Goal: Task Accomplishment & Management: Manage account settings

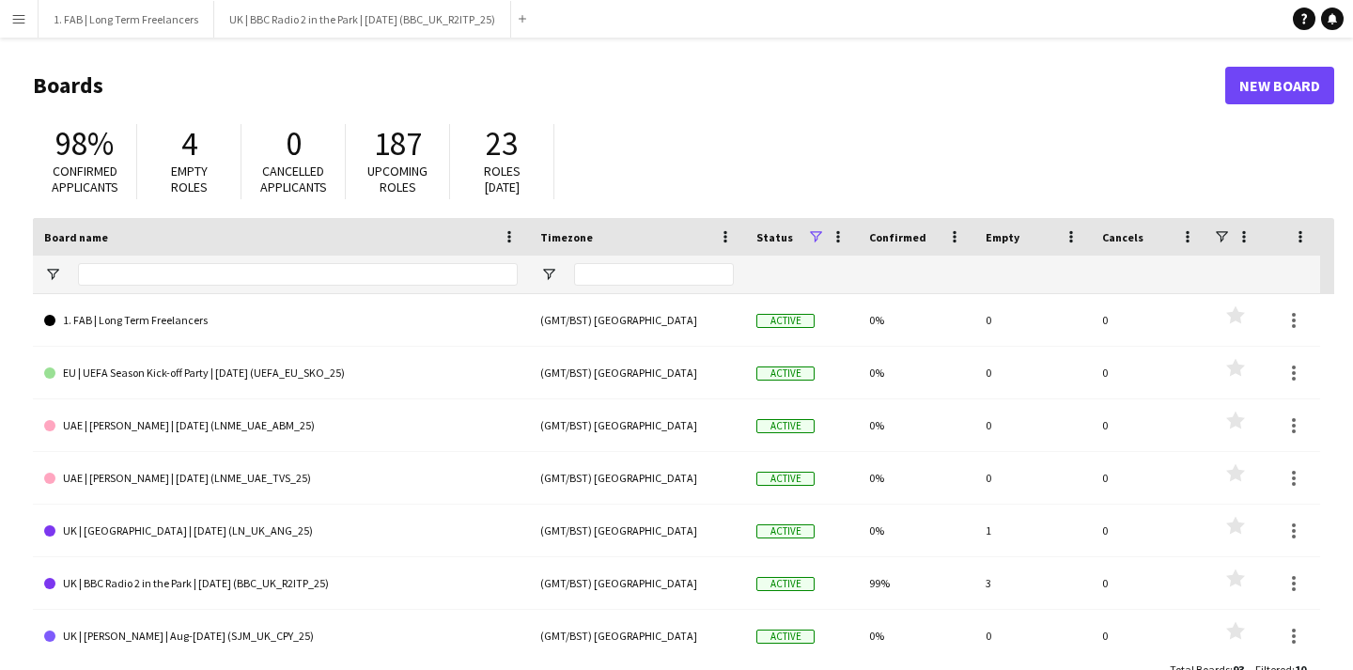
click at [8, 28] on button "Menu" at bounding box center [19, 19] width 38 height 38
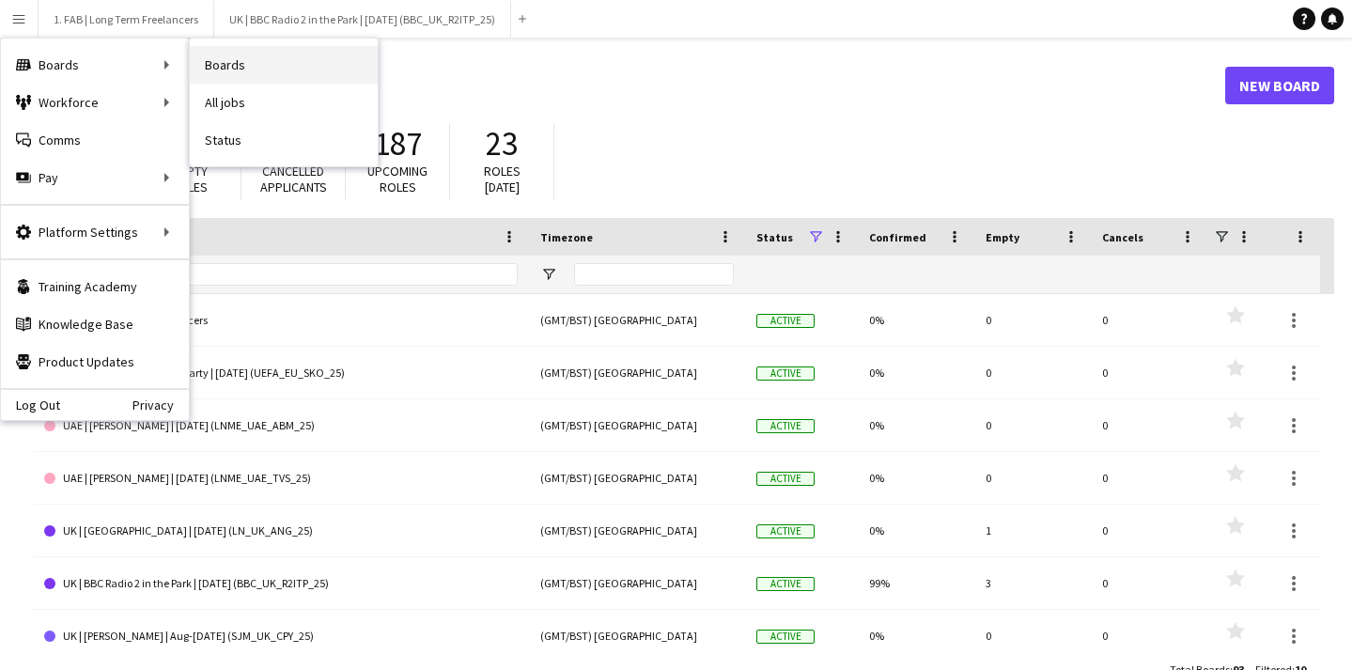
click at [235, 73] on link "Boards" at bounding box center [284, 65] width 188 height 38
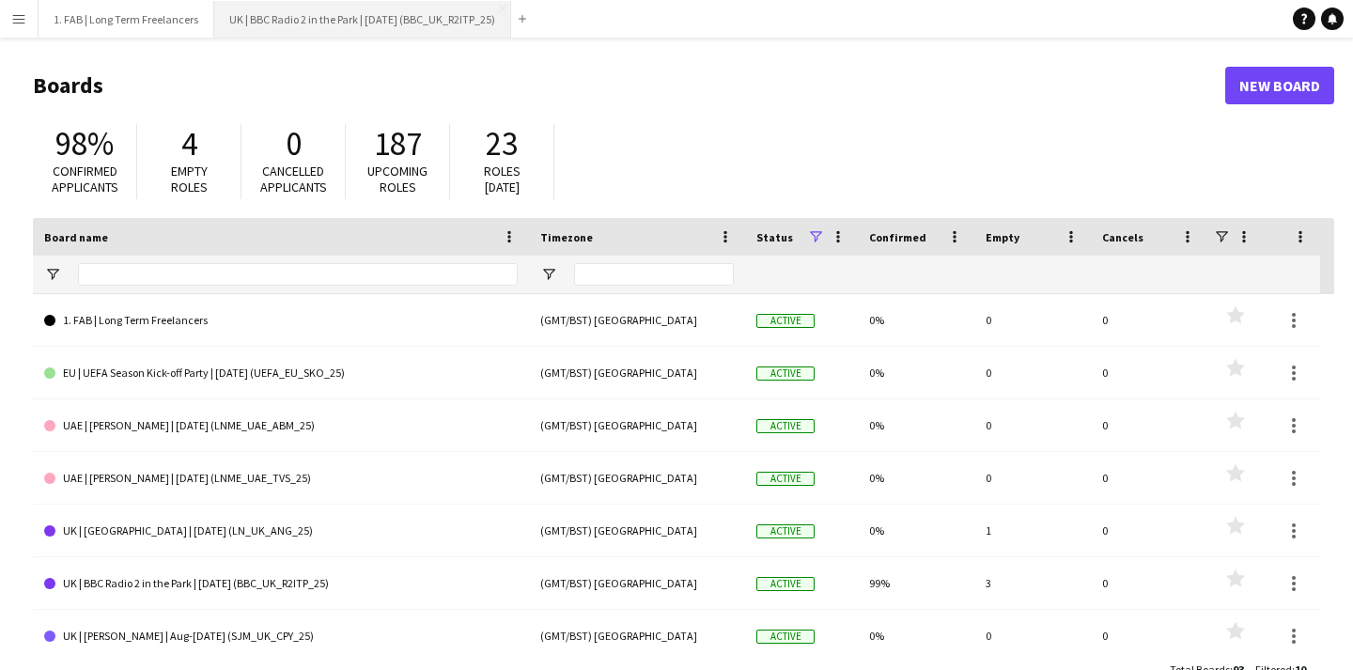
click at [285, 22] on button "UK | BBC Radio 2 in the Park | [DATE] (BBC_UK_R2ITP_25) Close" at bounding box center [362, 19] width 297 height 37
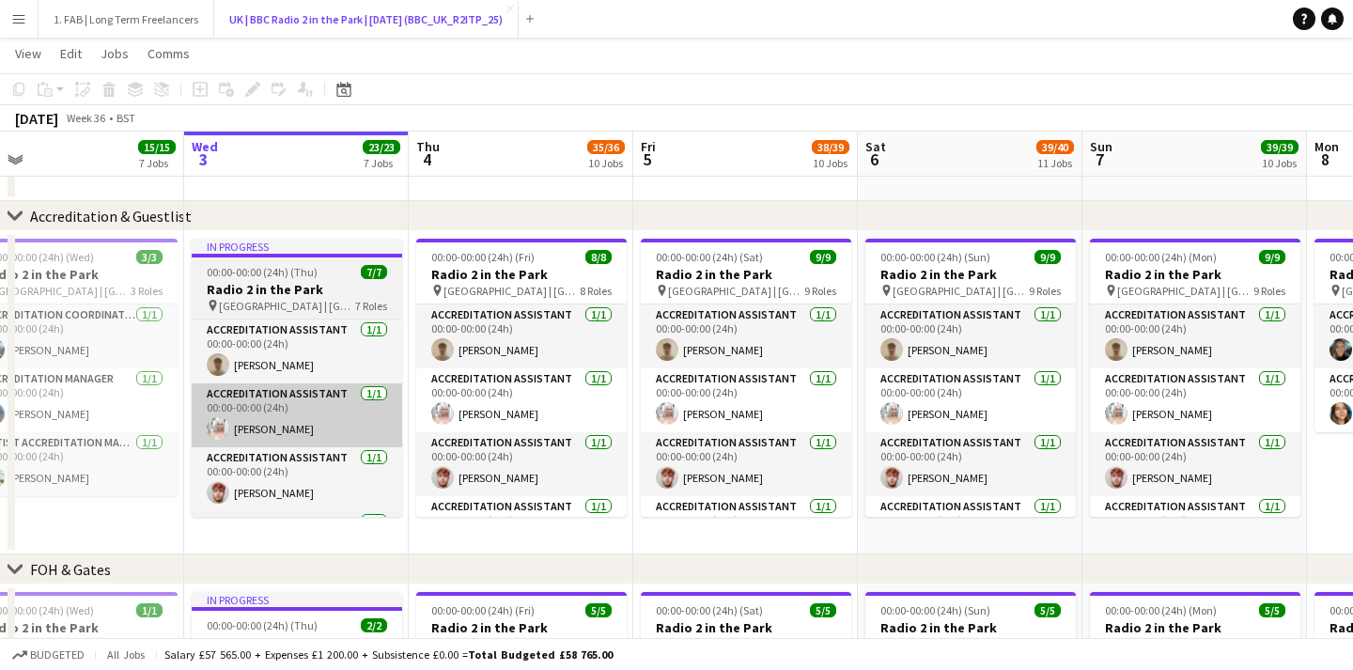
scroll to position [0, 535]
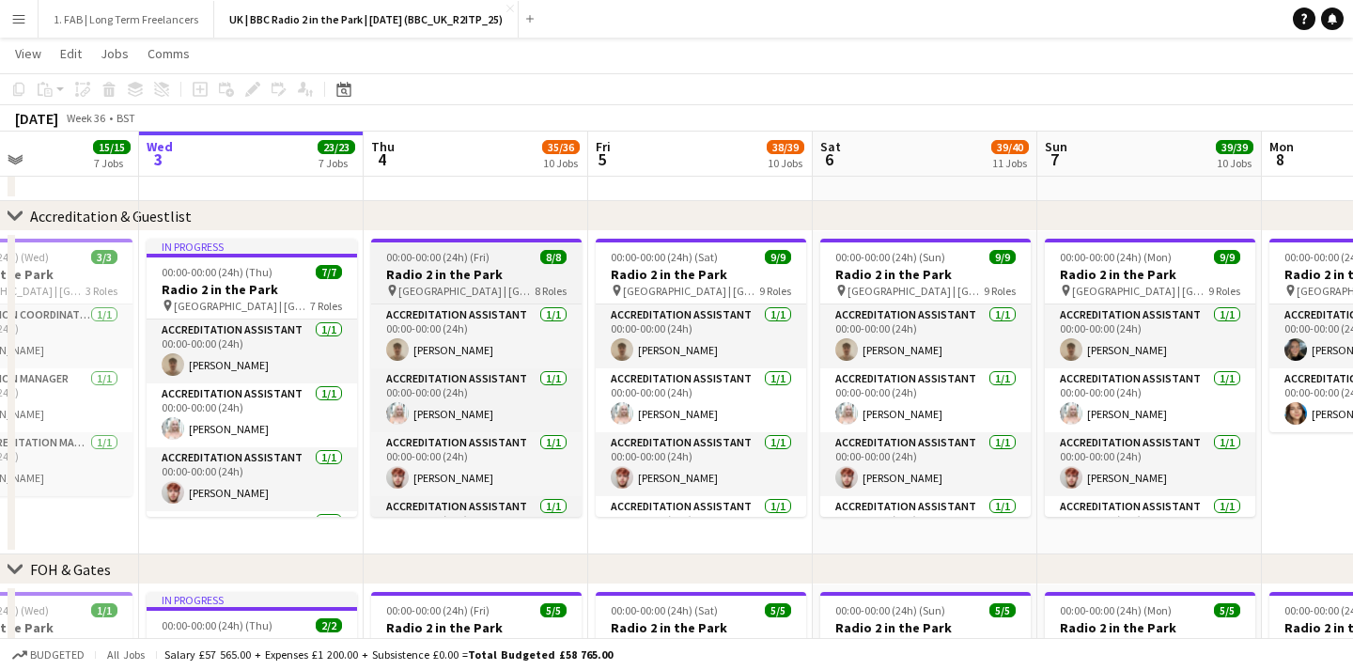
click at [489, 250] on div "00:00-00:00 (24h) (Fri) 8/8" at bounding box center [476, 257] width 210 height 14
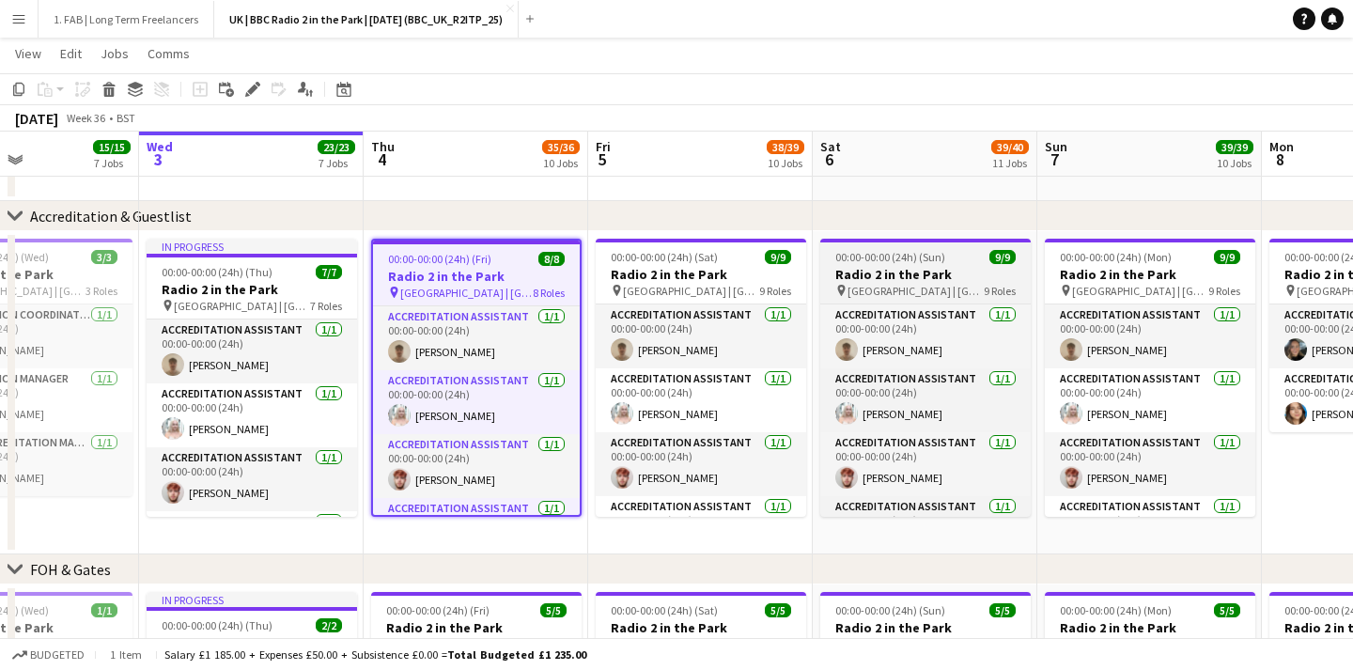
scroll to position [418, 0]
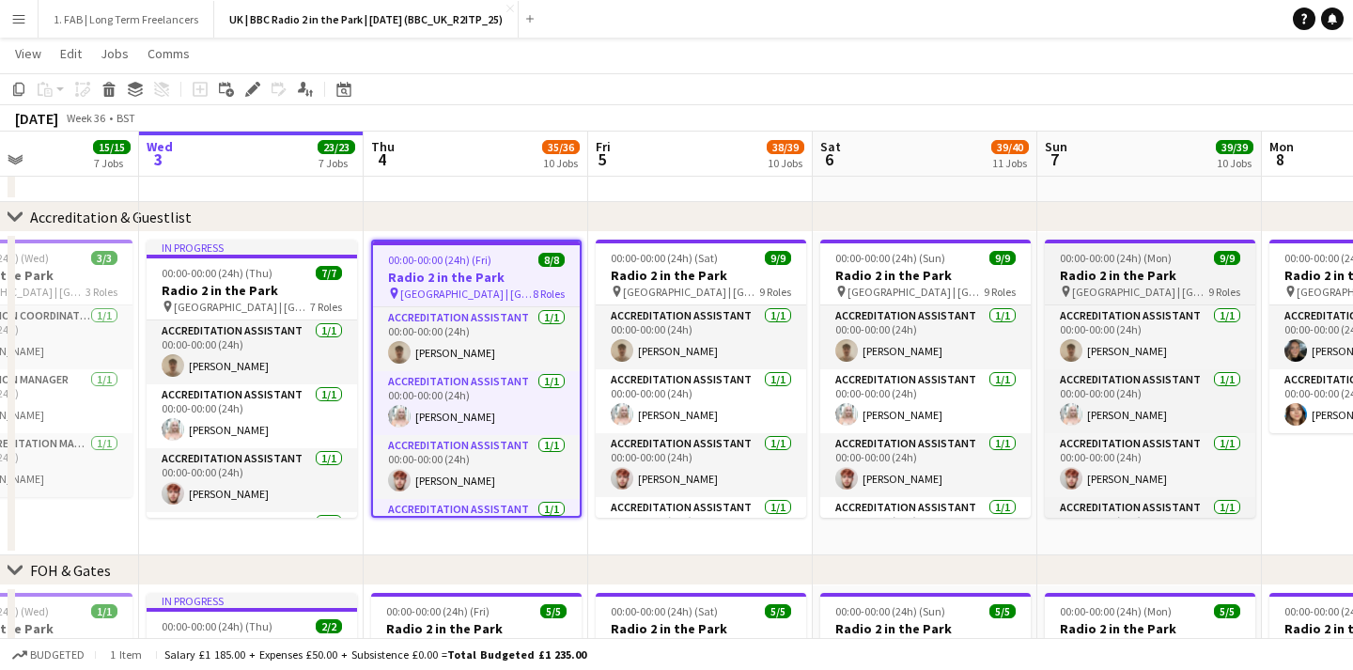
click at [1155, 263] on span "00:00-00:00 (24h) (Mon)" at bounding box center [1116, 258] width 112 height 14
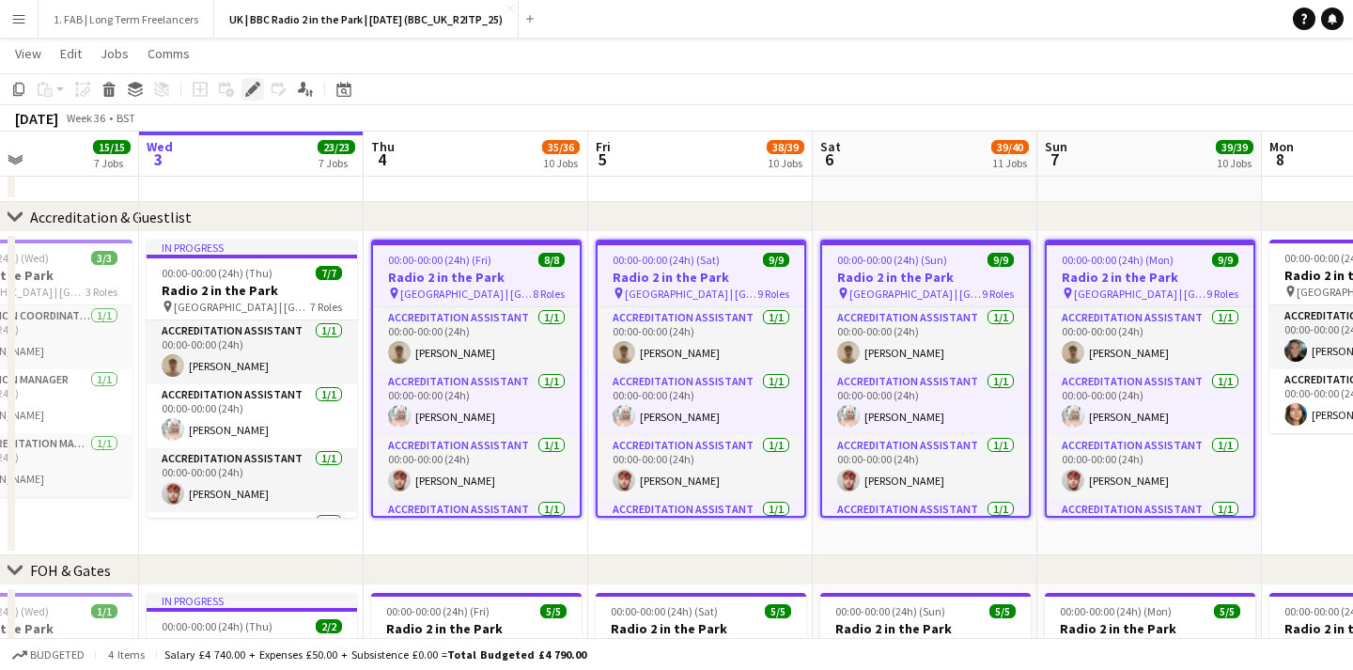
click at [253, 93] on icon "Edit" at bounding box center [252, 89] width 15 height 15
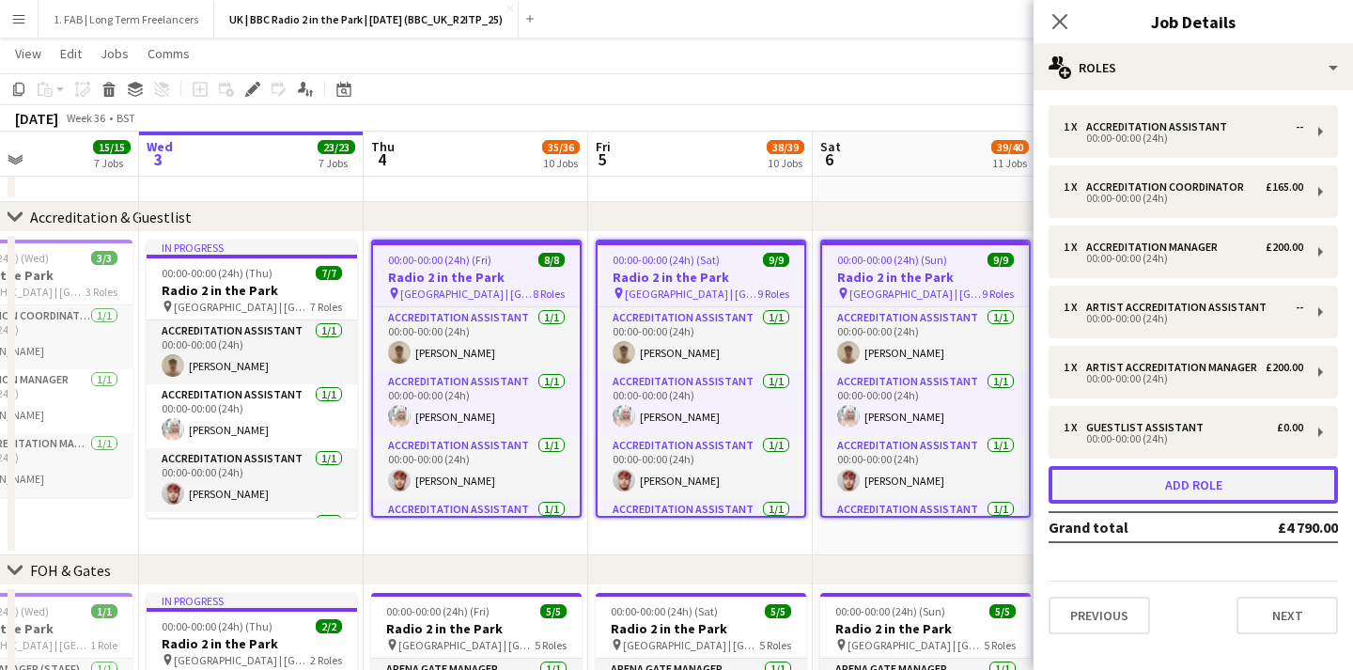
click at [1119, 484] on button "Add role" at bounding box center [1192, 485] width 289 height 38
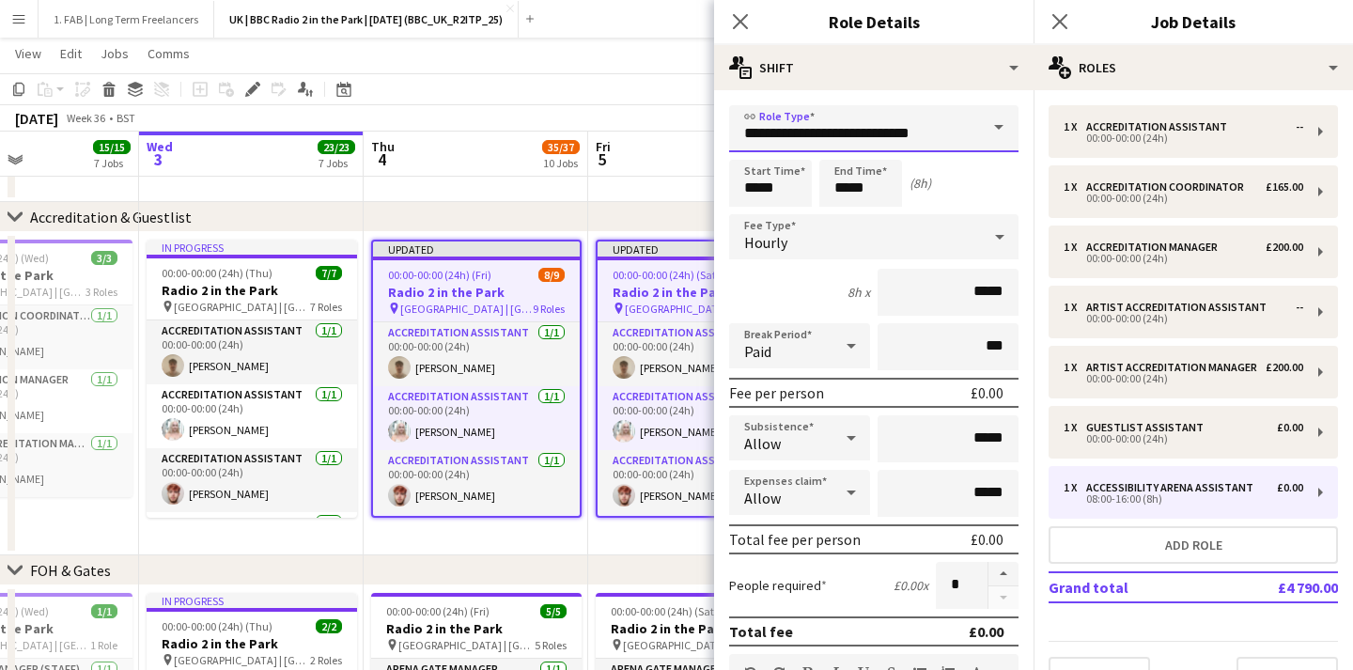
click at [937, 134] on input "**********" at bounding box center [873, 128] width 289 height 47
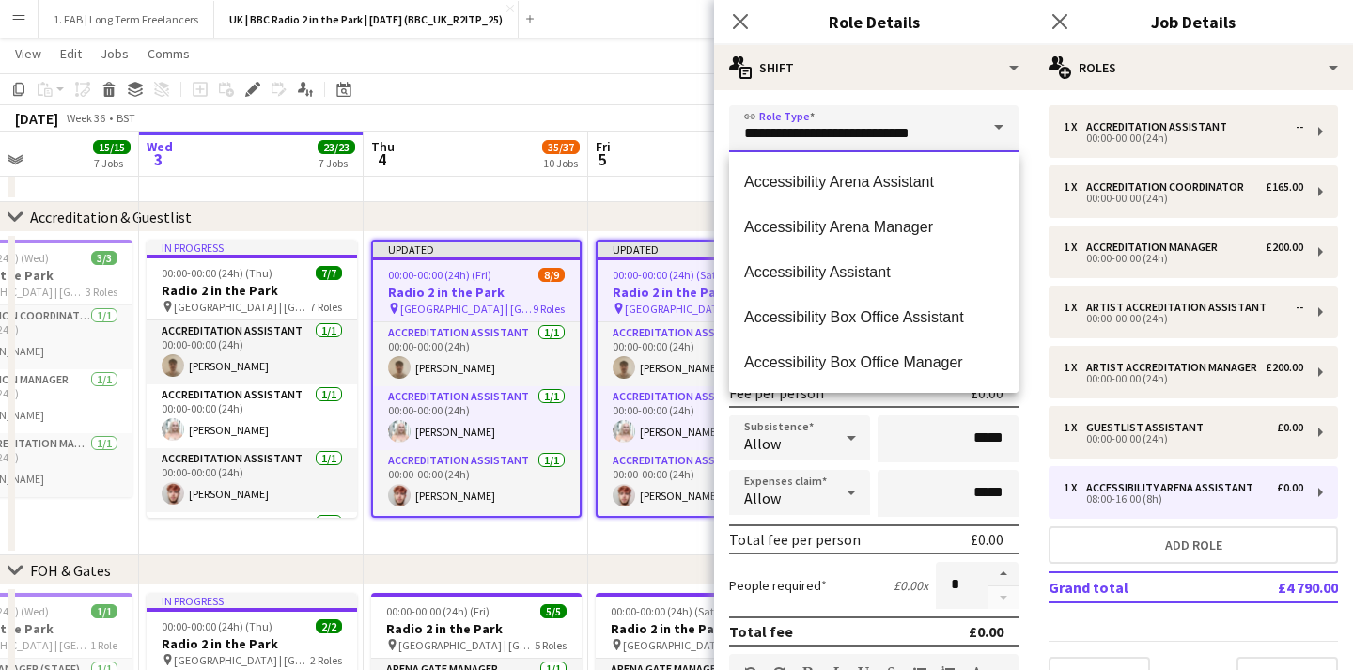
drag, startPoint x: 937, startPoint y: 134, endPoint x: 623, endPoint y: 132, distance: 313.8
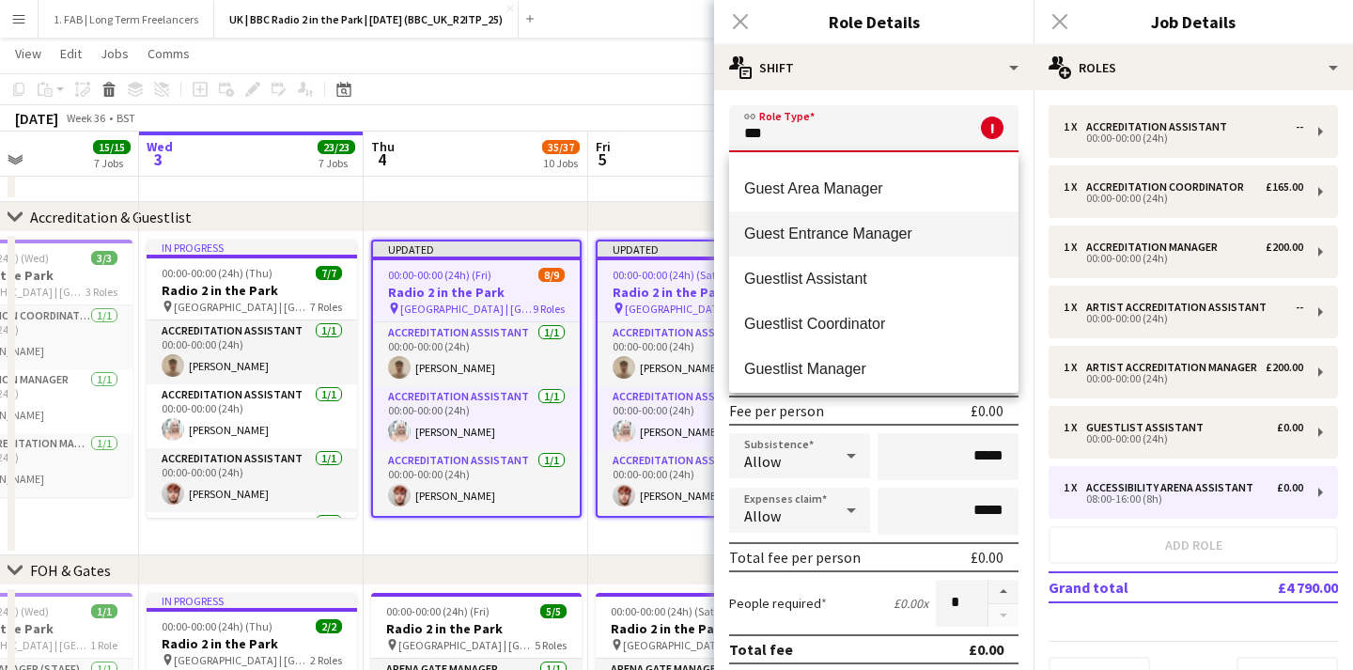
scroll to position [135, 0]
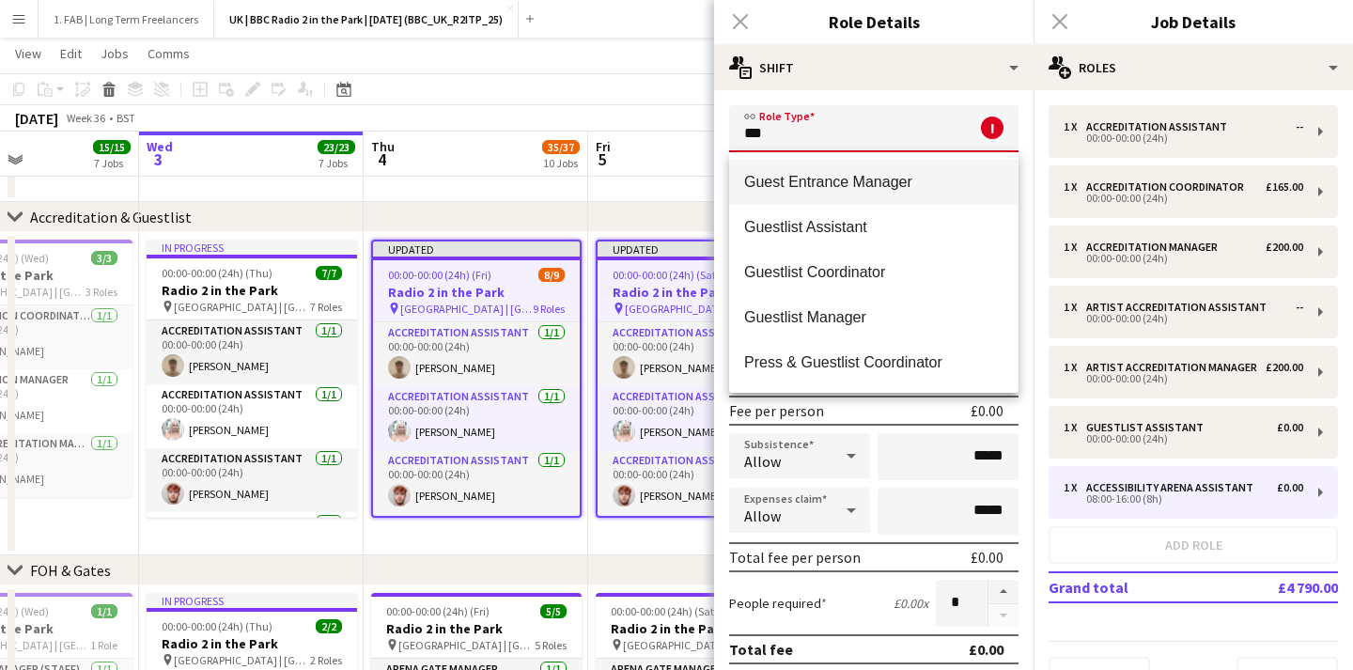
click at [849, 326] on span "Guestlist Manager" at bounding box center [873, 317] width 259 height 18
type input "**********"
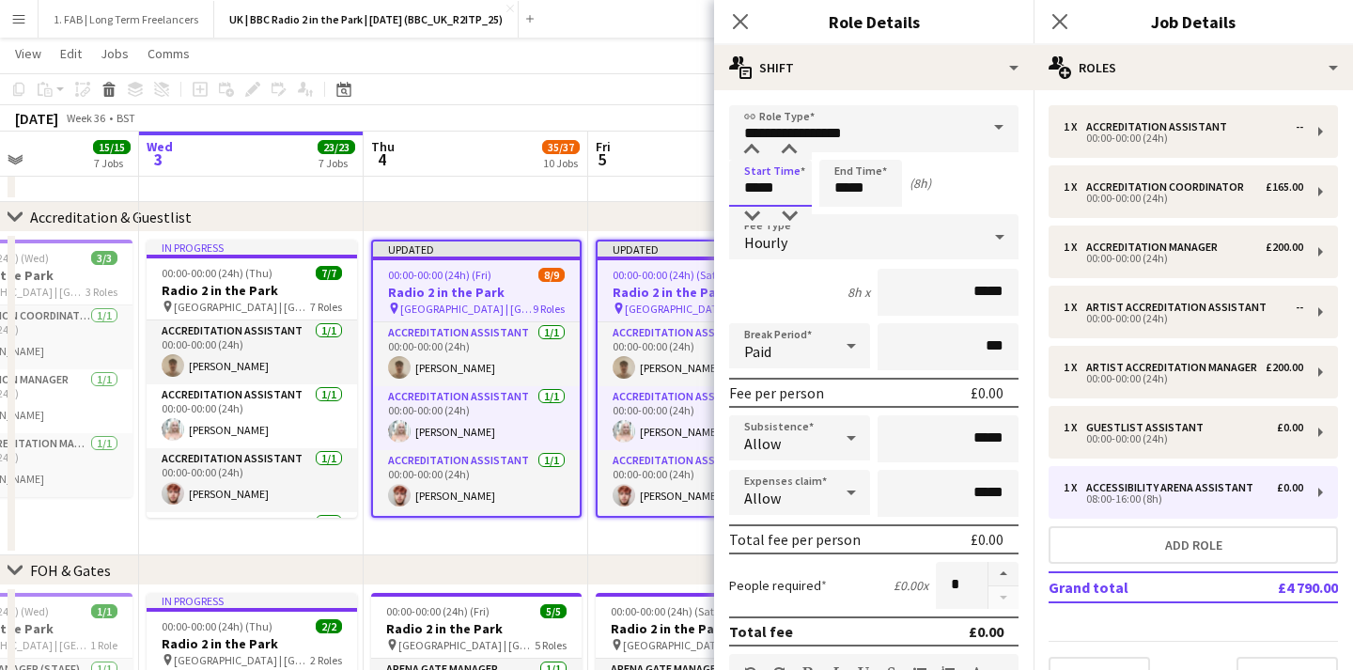
drag, startPoint x: 785, startPoint y: 194, endPoint x: 615, endPoint y: 180, distance: 170.6
type input "*****"
click at [767, 250] on span "Hourly" at bounding box center [765, 242] width 43 height 19
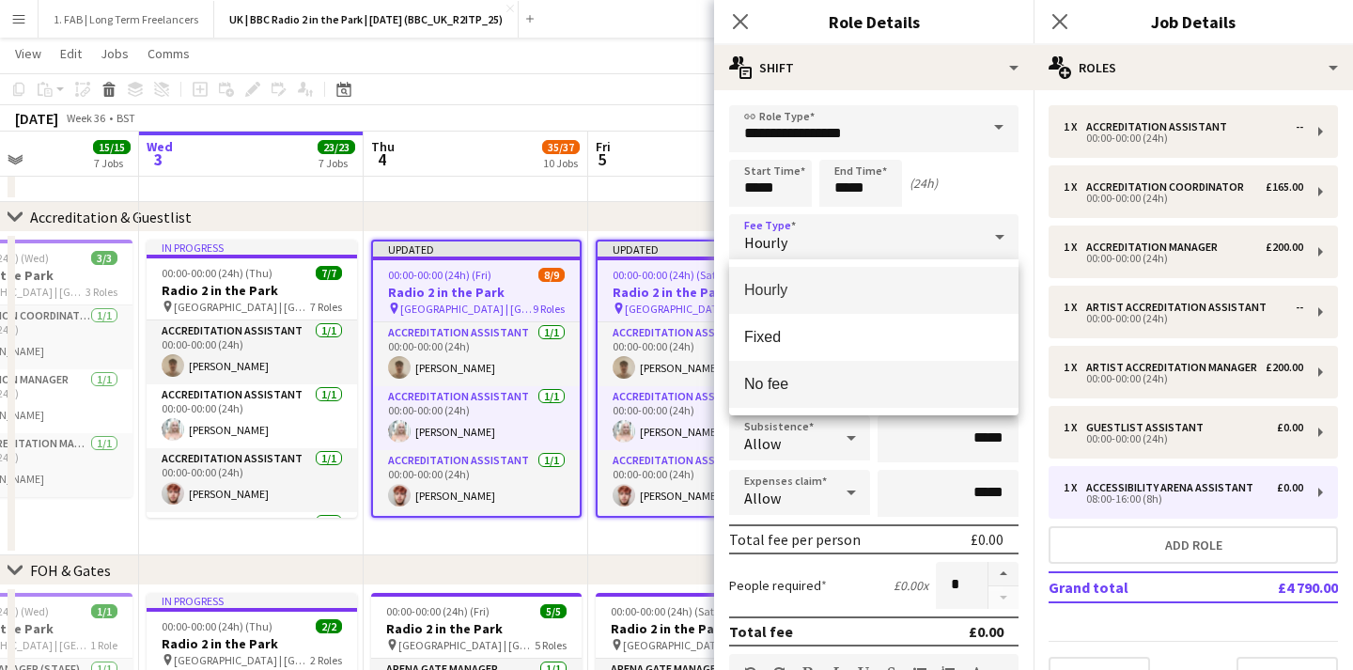
click at [808, 383] on span "No fee" at bounding box center [873, 384] width 259 height 18
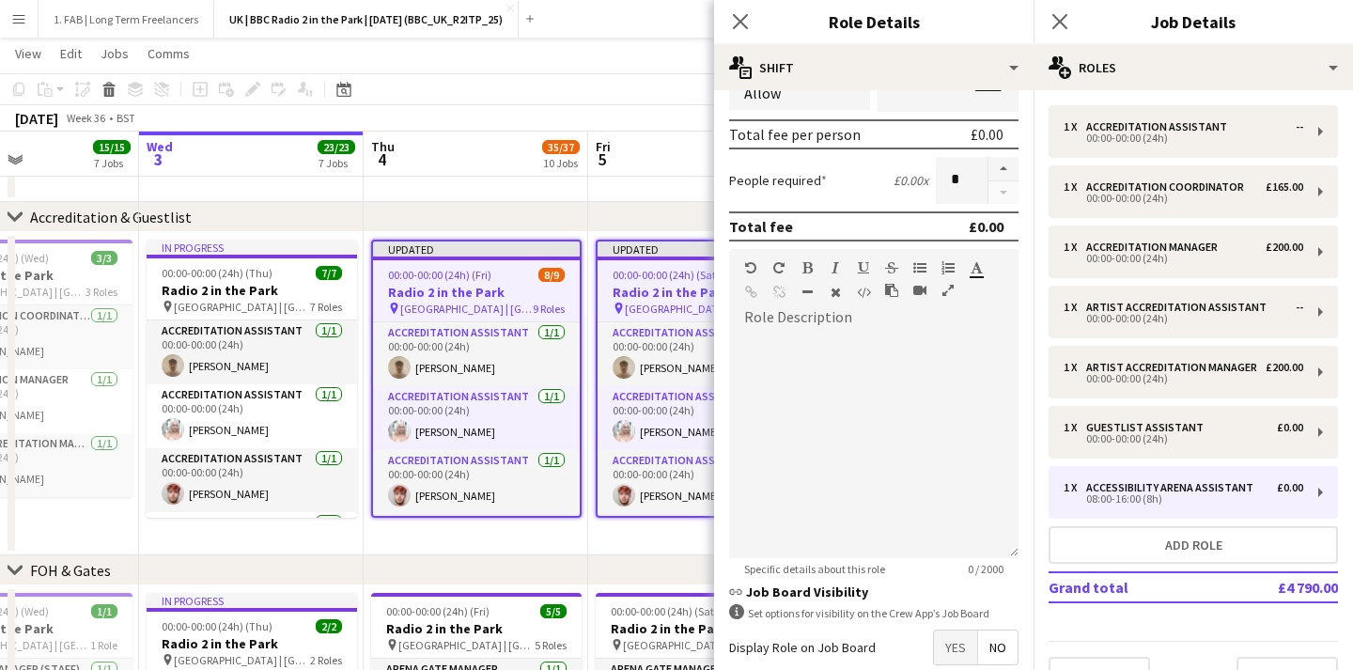
scroll to position [331, 0]
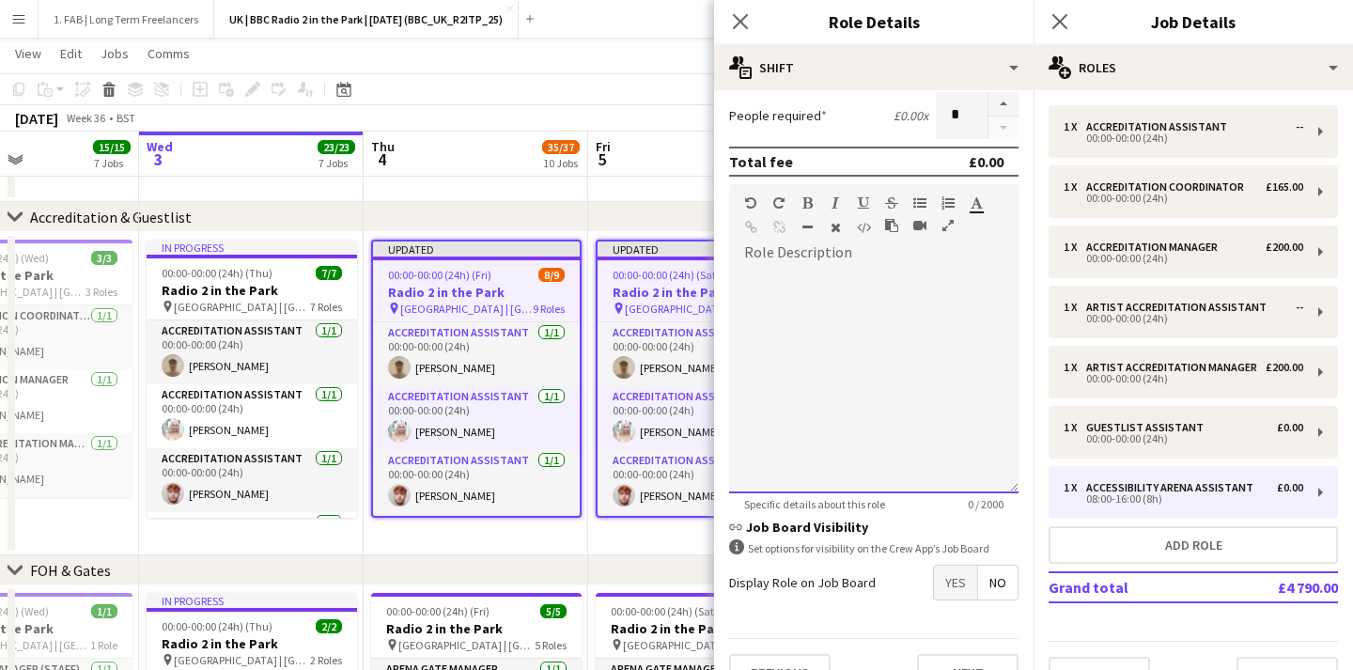
click at [792, 334] on div at bounding box center [873, 380] width 289 height 225
click at [889, 293] on div "**********" at bounding box center [873, 380] width 289 height 225
drag, startPoint x: 889, startPoint y: 293, endPoint x: 702, endPoint y: 278, distance: 187.6
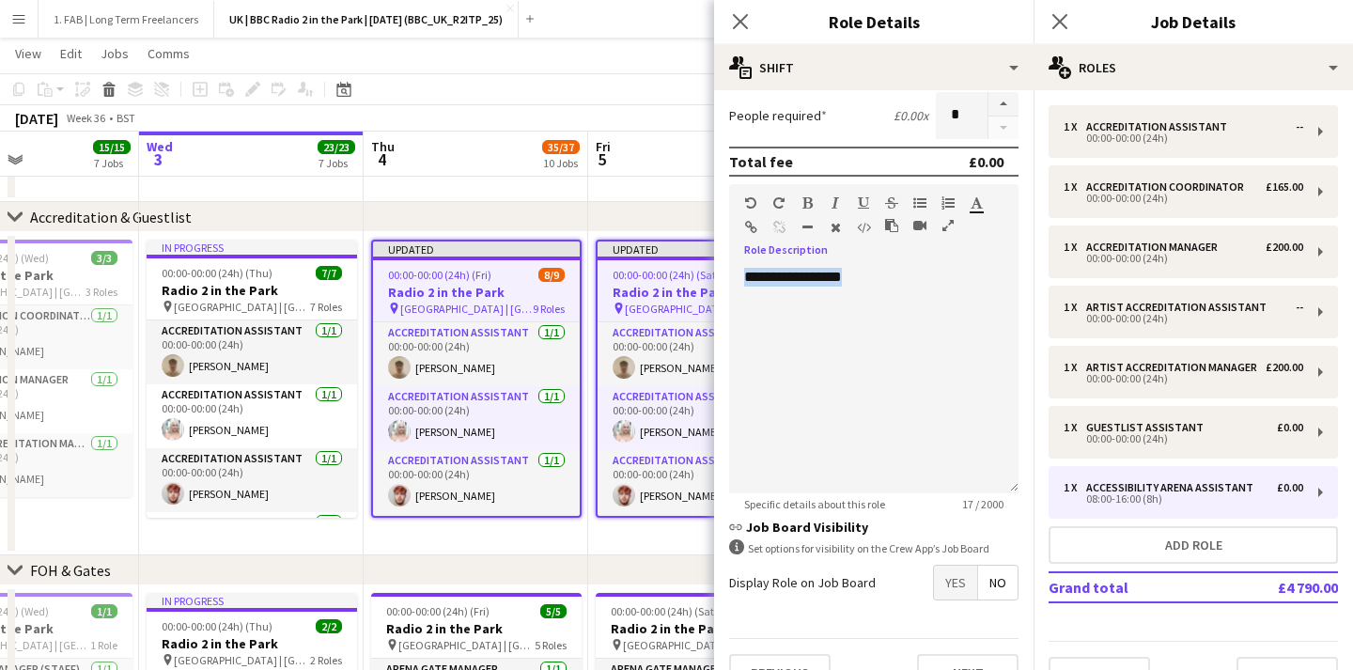
click at [805, 199] on icon "button" at bounding box center [807, 202] width 10 height 13
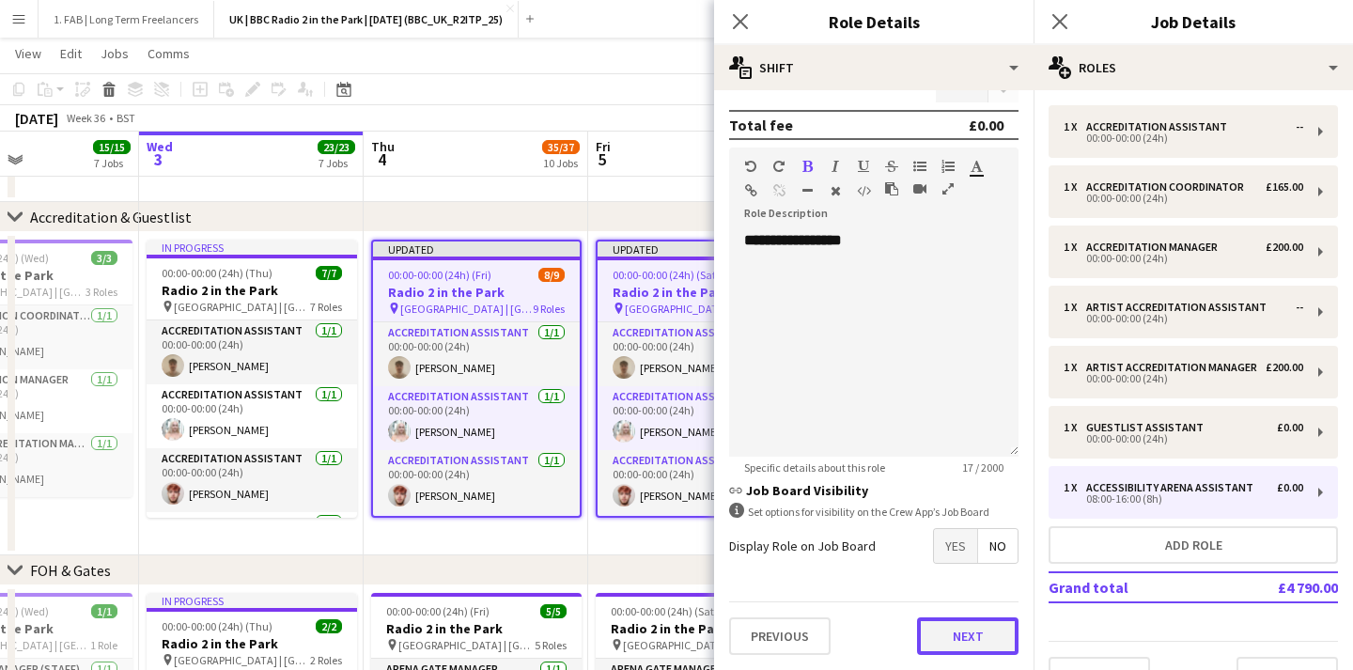
click at [975, 640] on button "Next" at bounding box center [967, 636] width 101 height 38
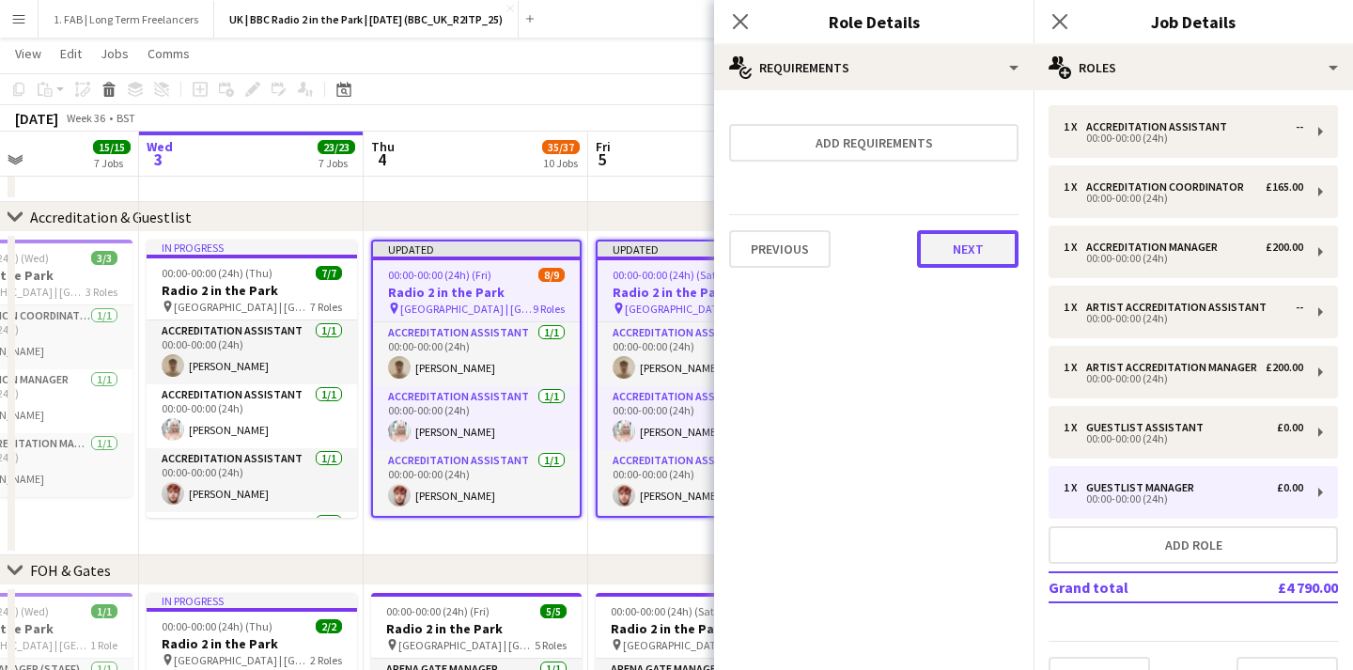
click at [965, 252] on button "Next" at bounding box center [967, 249] width 101 height 38
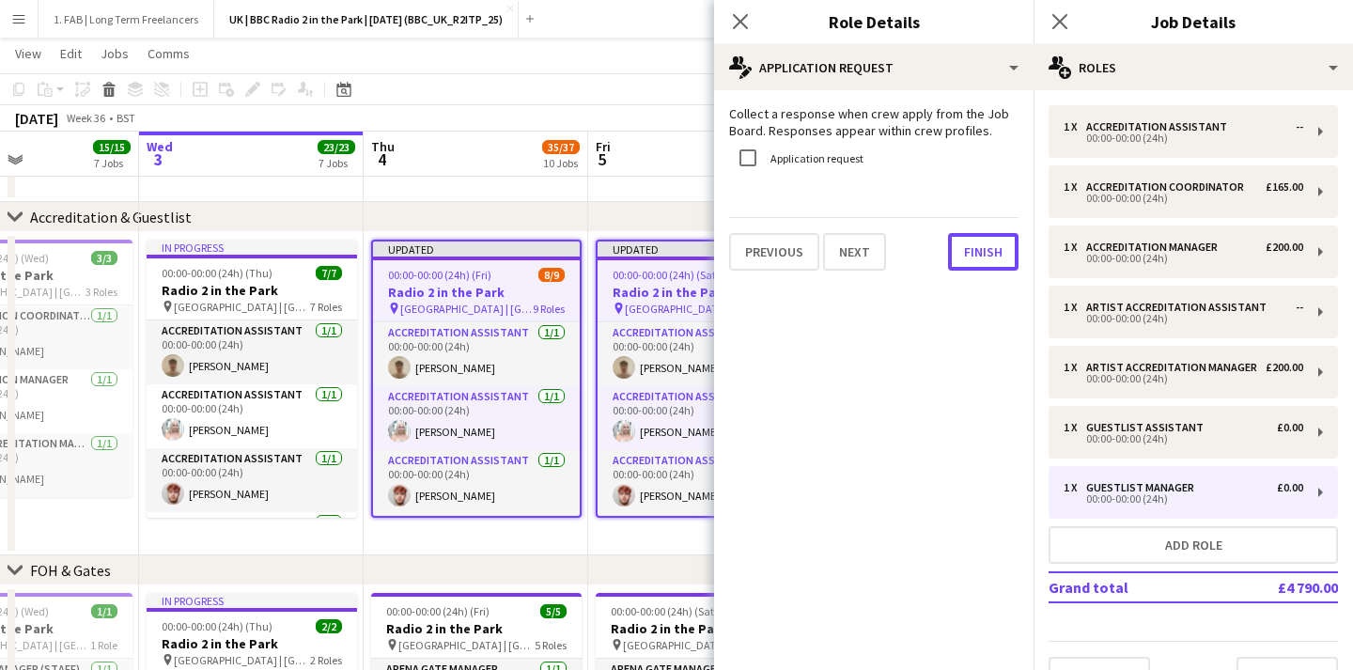
click at [965, 252] on button "Finish" at bounding box center [983, 252] width 70 height 38
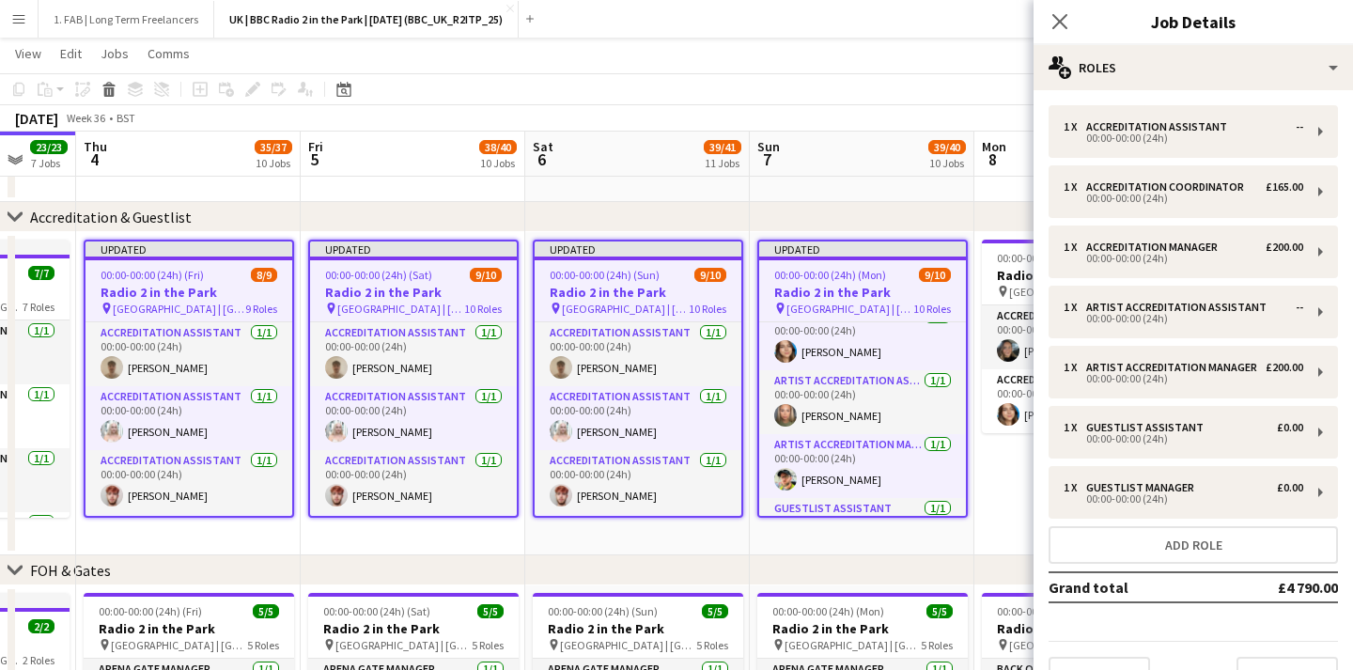
scroll to position [445, 0]
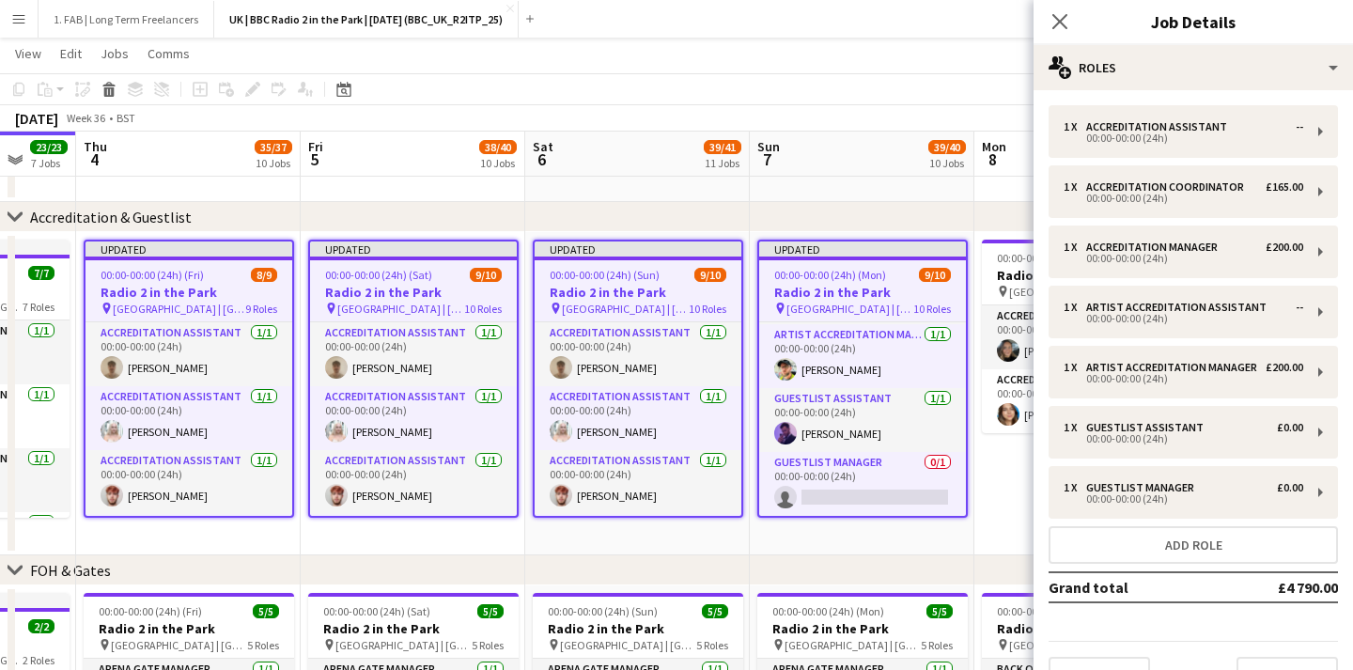
click at [1111, 37] on div "Close pop-in Job Details" at bounding box center [1192, 22] width 319 height 45
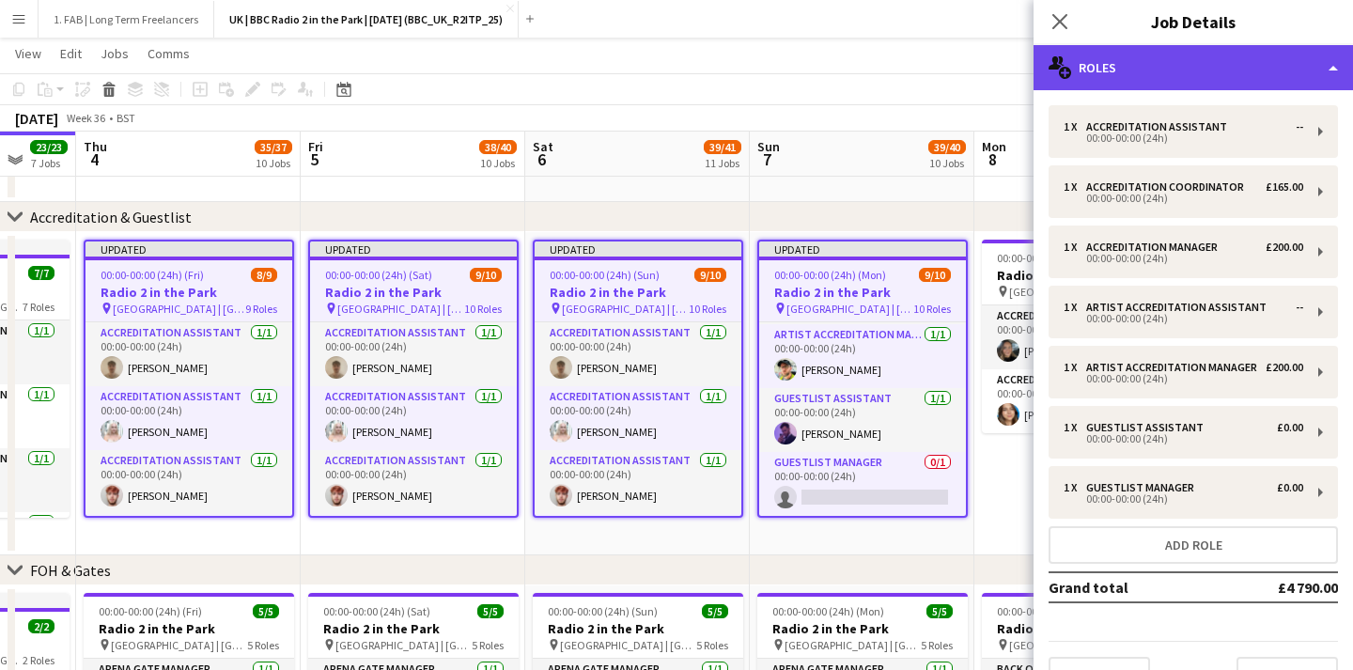
click at [1111, 66] on div "multiple-users-add Roles" at bounding box center [1192, 67] width 319 height 45
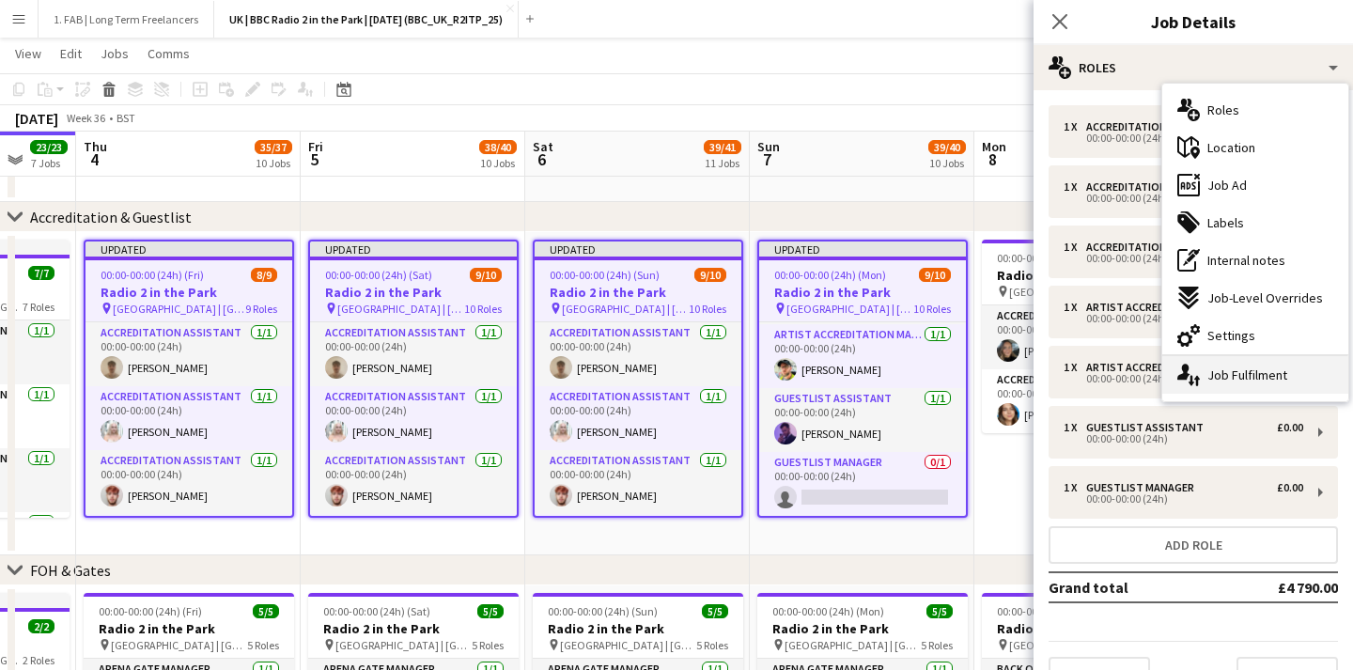
click at [1200, 373] on div "single-neutral-actions-up-down Job Fulfilment" at bounding box center [1255, 375] width 186 height 38
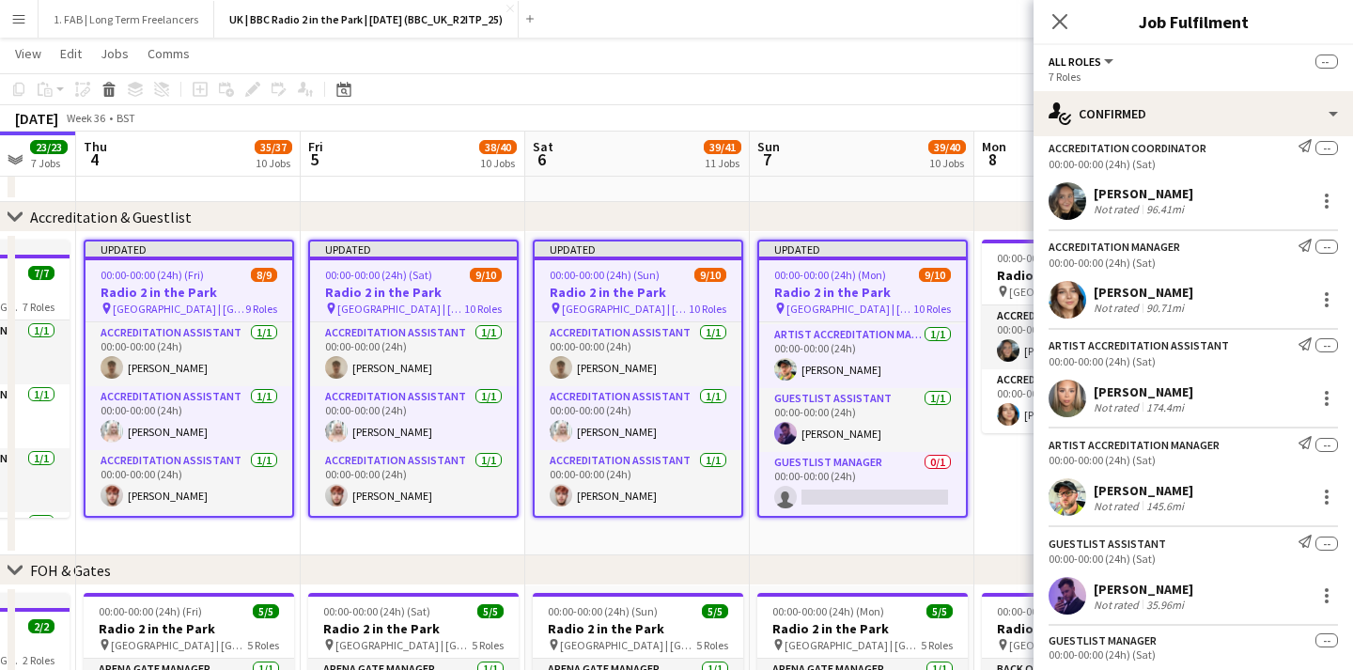
scroll to position [368, 0]
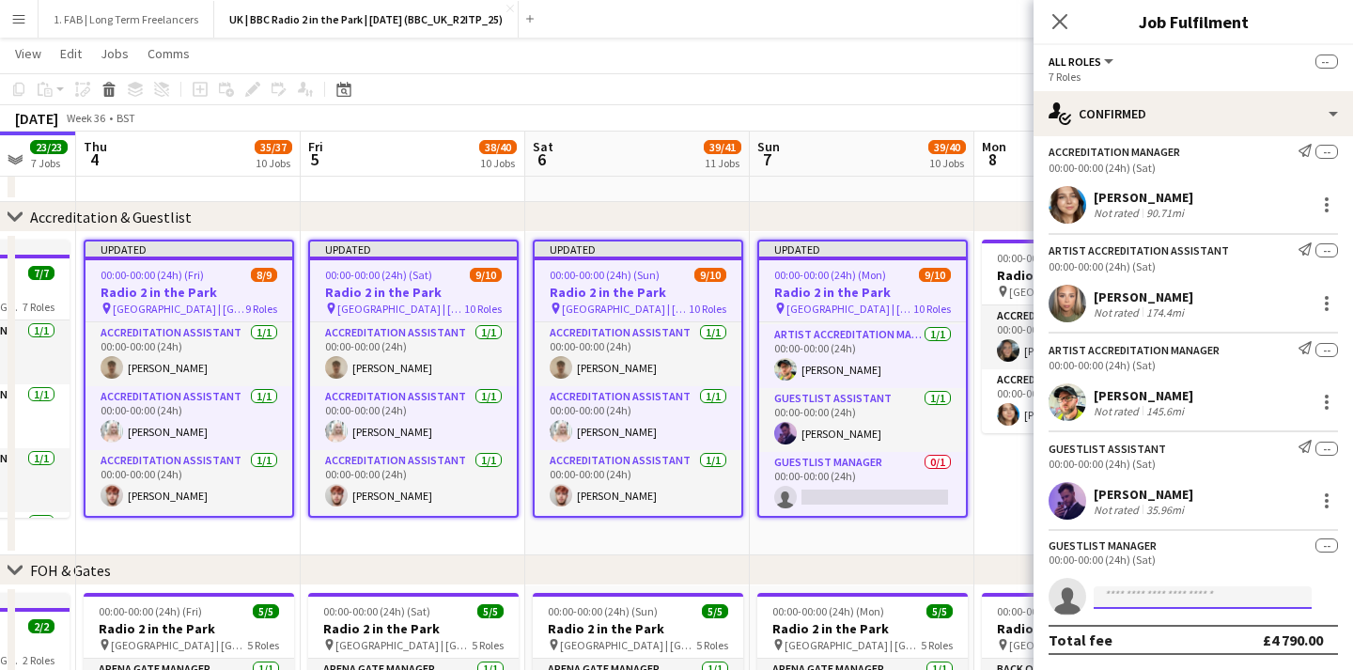
click at [1129, 598] on input at bounding box center [1203, 597] width 218 height 23
type input "****"
click at [1195, 613] on div "[PERSON_NAME] Active [EMAIL_ADDRESS][PERSON_NAME][DOMAIN_NAME] [PHONE_NUMBER]" at bounding box center [1203, 638] width 218 height 60
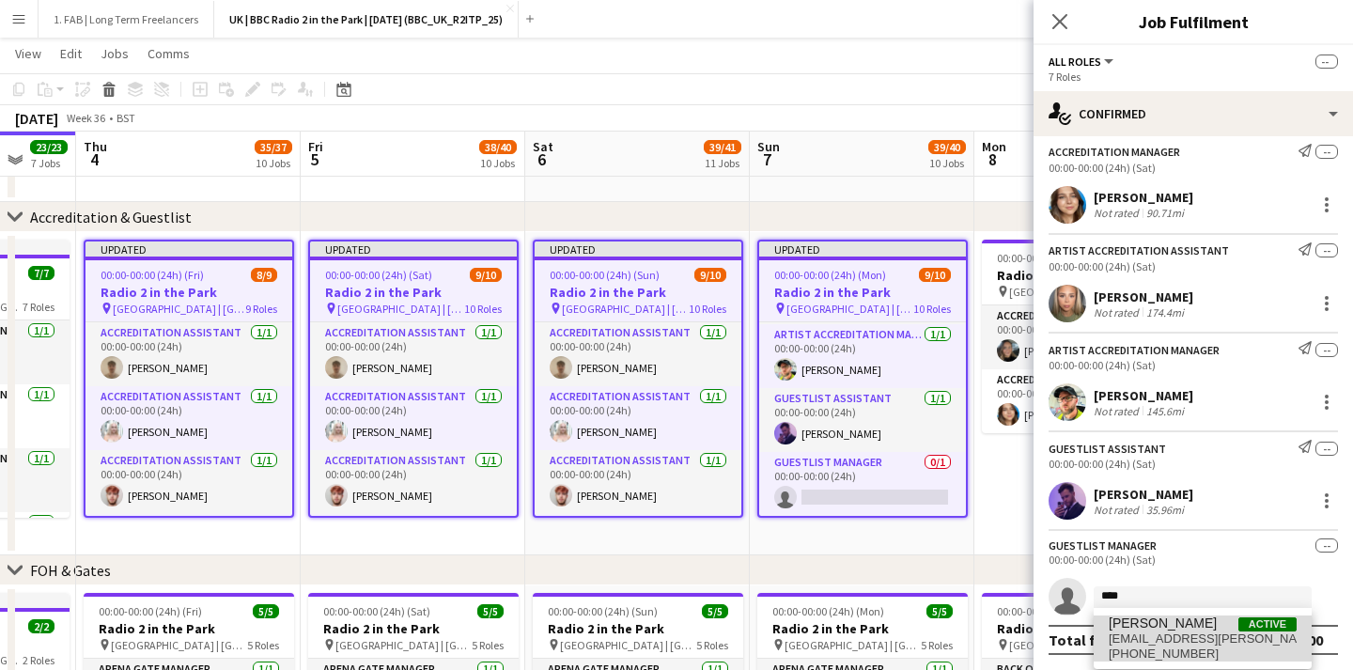
click at [1195, 625] on span "[PERSON_NAME]" at bounding box center [1163, 623] width 108 height 16
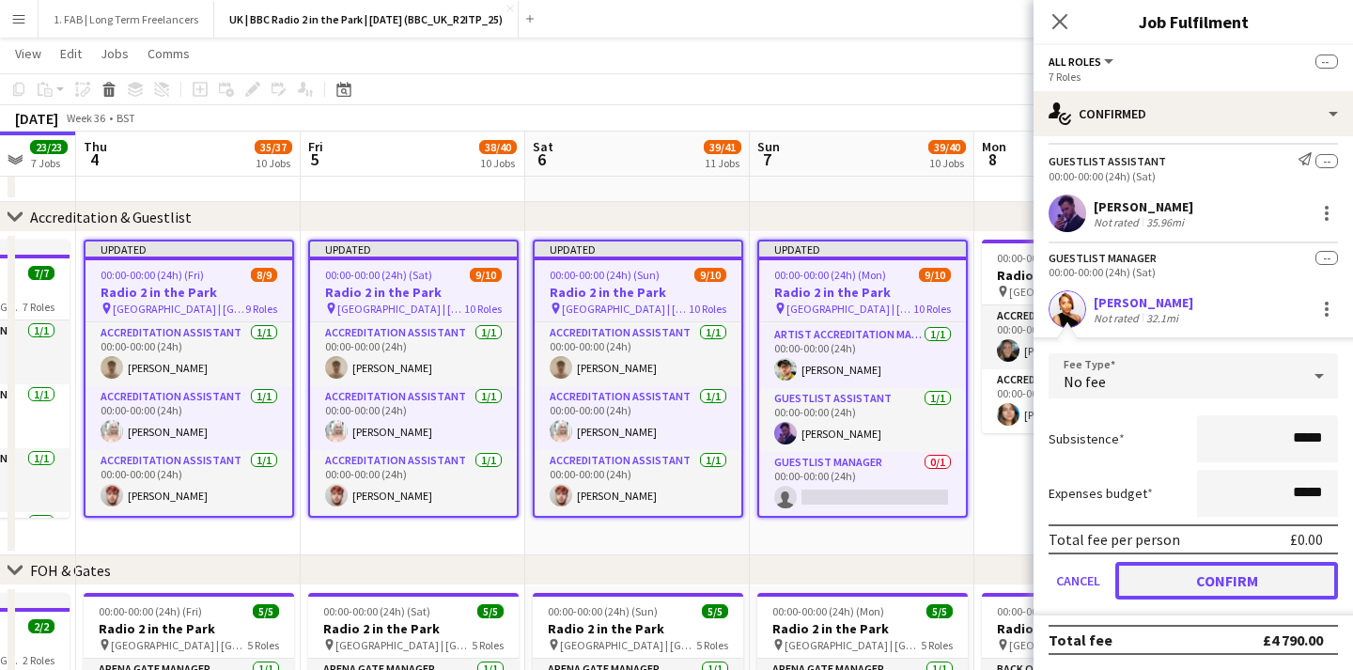
click at [1196, 580] on button "Confirm" at bounding box center [1226, 581] width 223 height 38
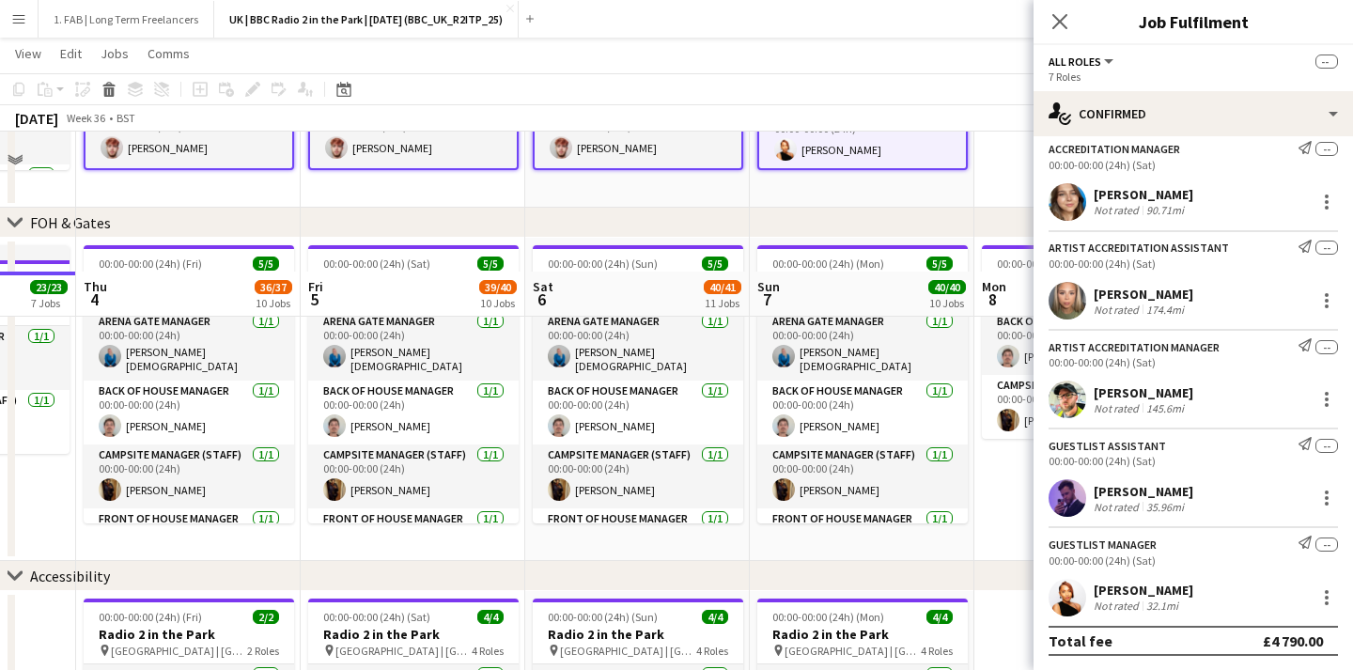
scroll to position [980, 0]
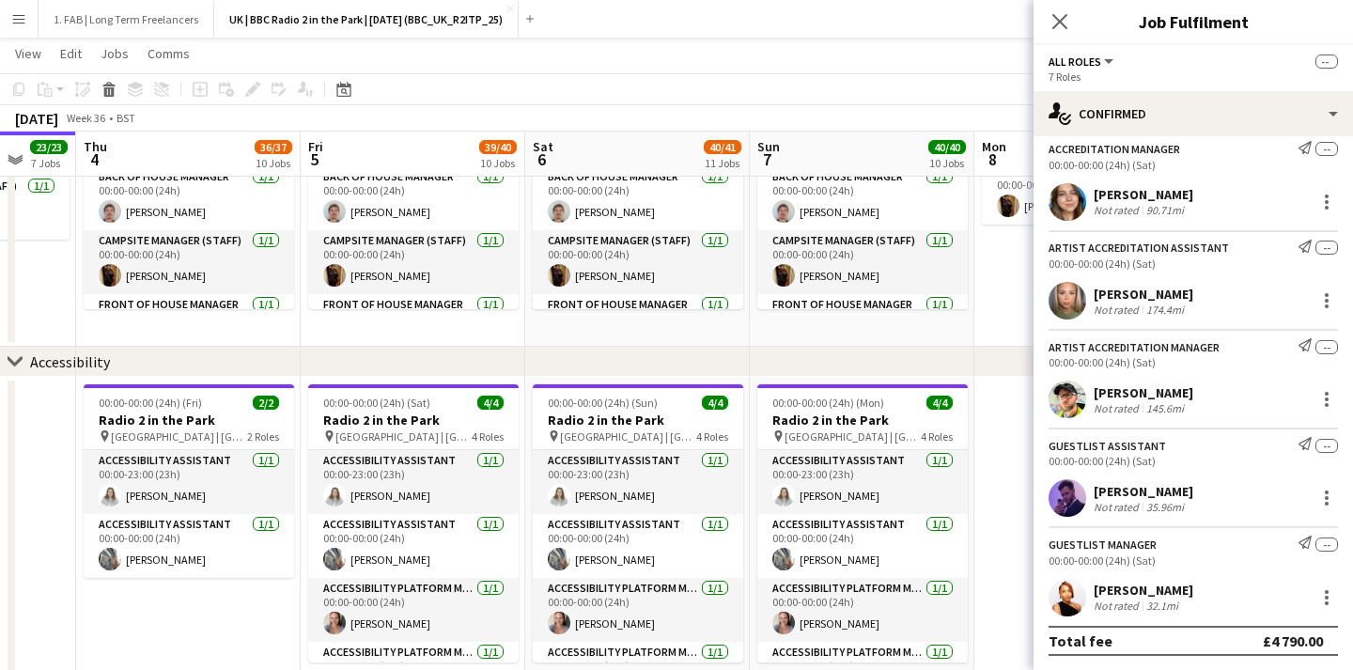
click at [1045, 9] on div "Close pop-in" at bounding box center [1059, 21] width 53 height 43
click at [1064, 20] on icon "Close pop-in" at bounding box center [1059, 21] width 18 height 18
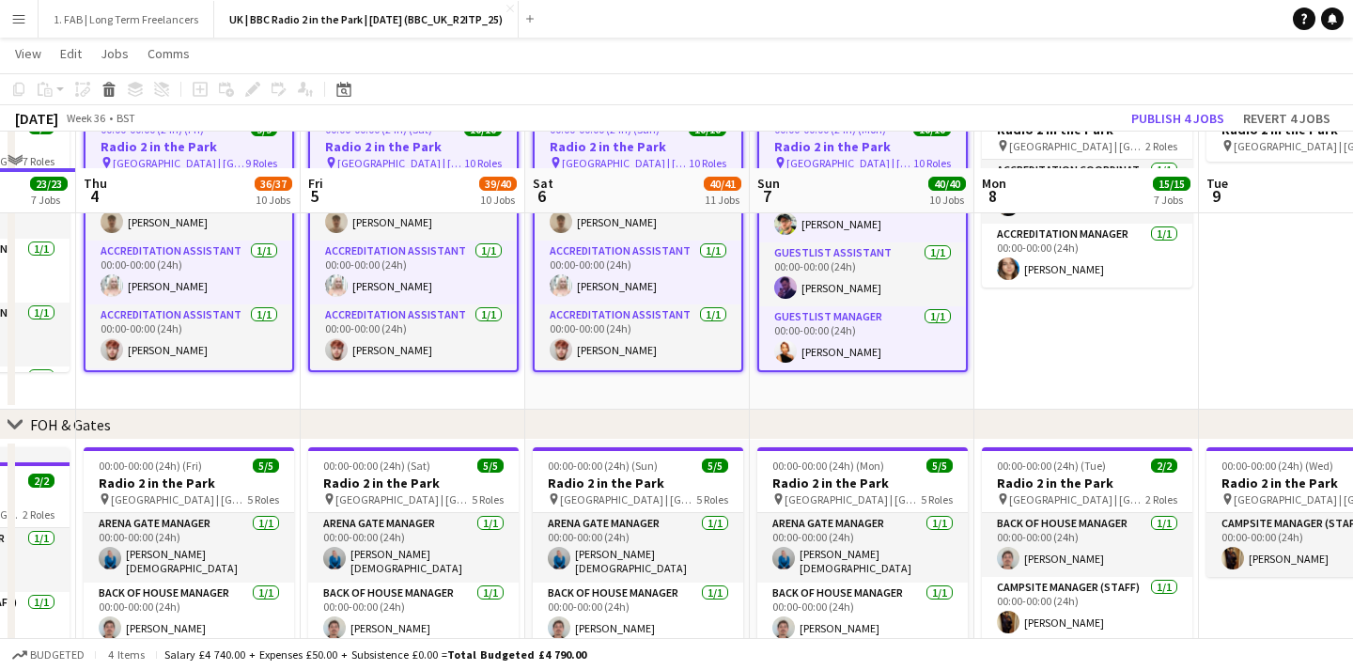
scroll to position [380, 0]
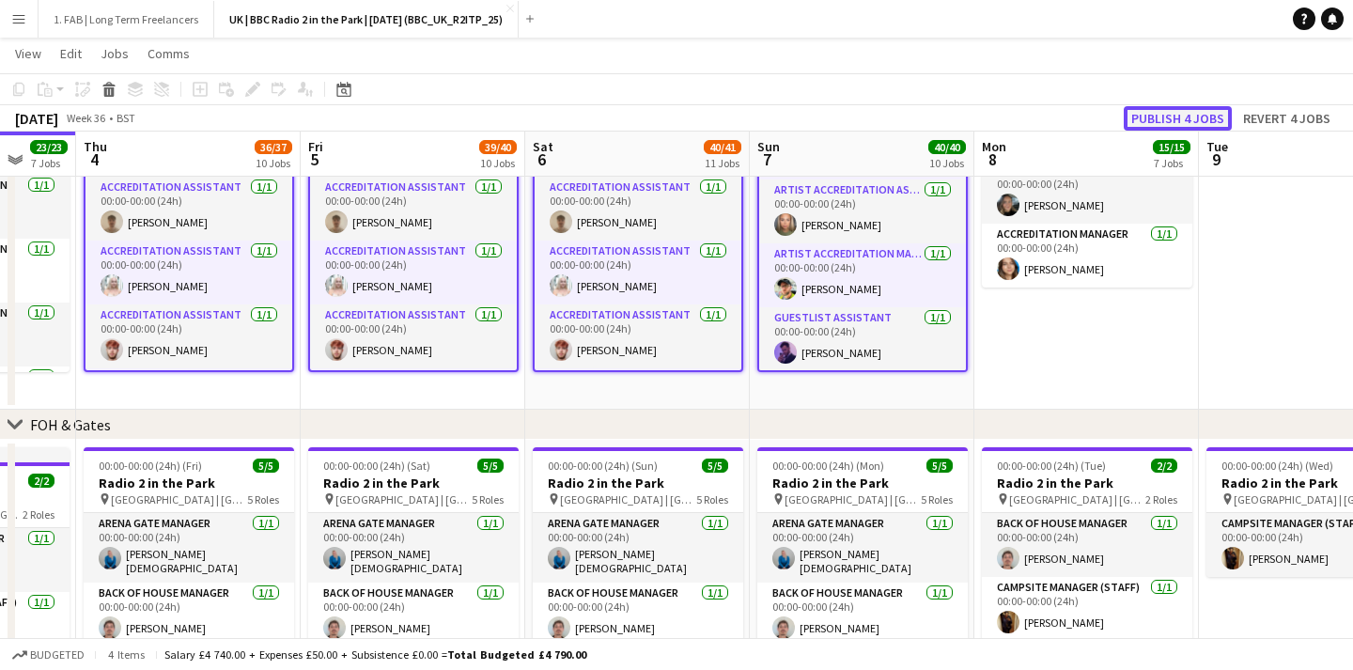
click at [1203, 120] on button "Publish 4 jobs" at bounding box center [1178, 118] width 108 height 24
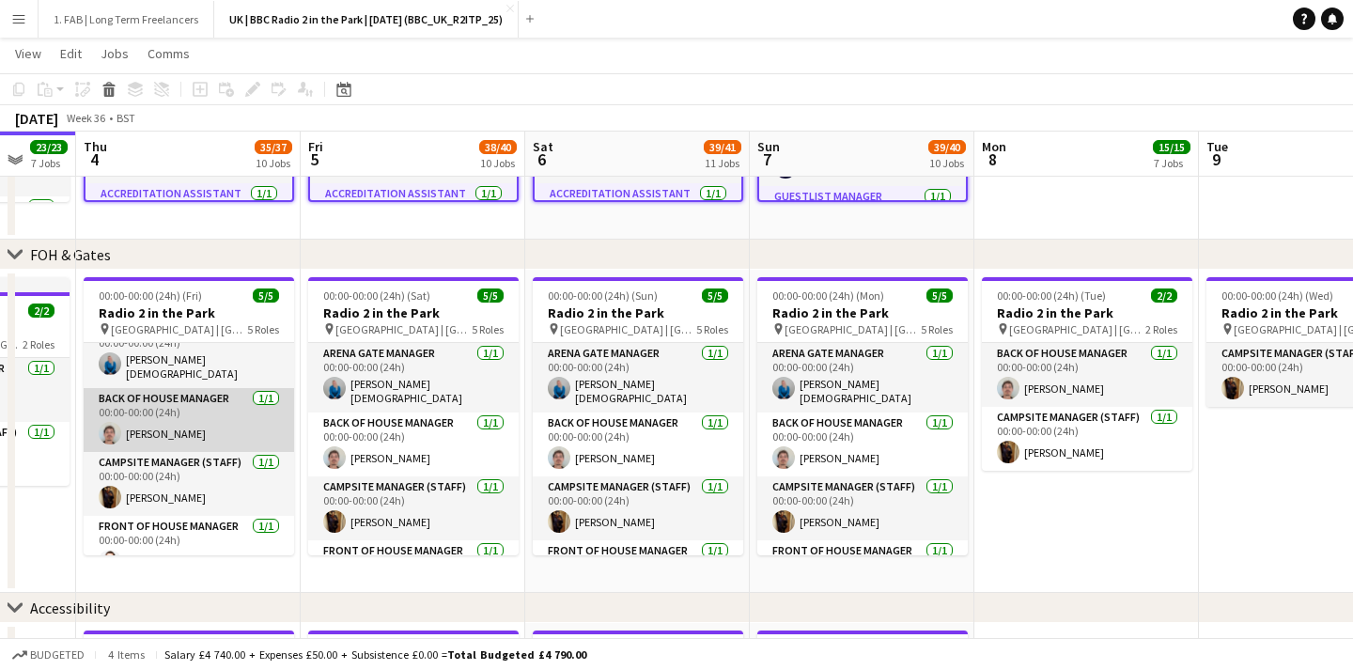
scroll to position [107, 0]
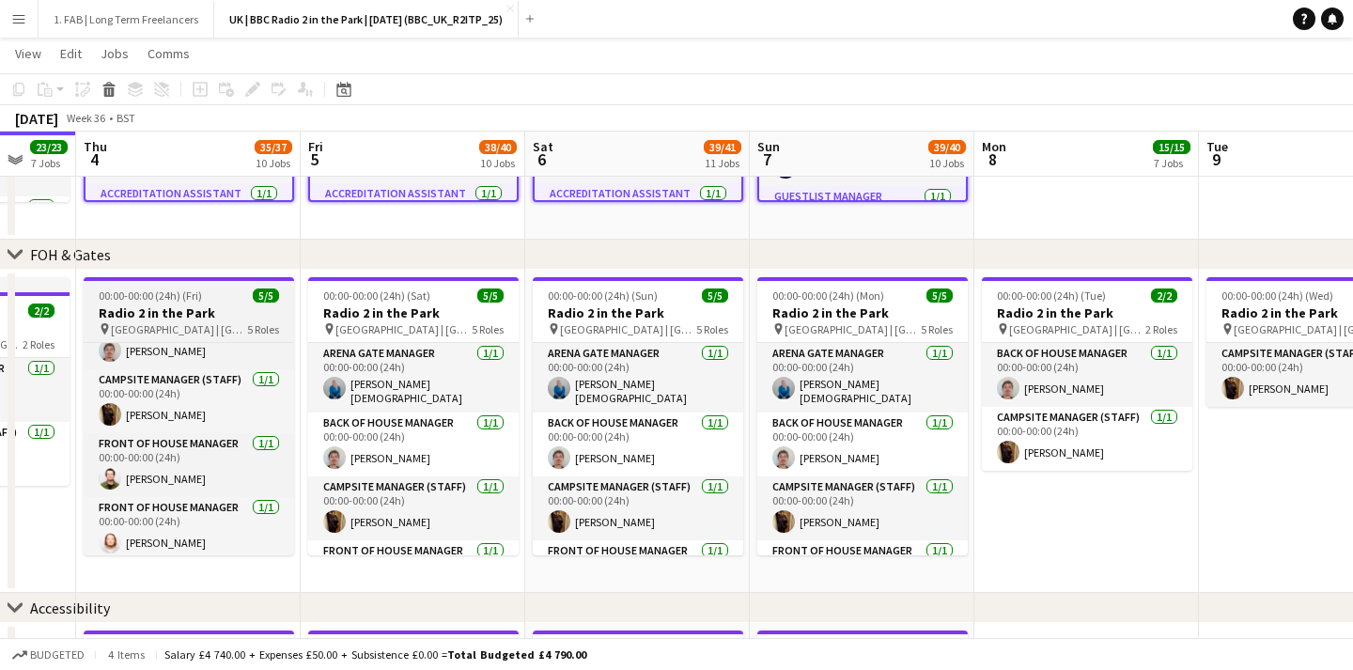
click at [200, 291] on div "00:00-00:00 (24h) (Fri) 5/5" at bounding box center [189, 295] width 210 height 14
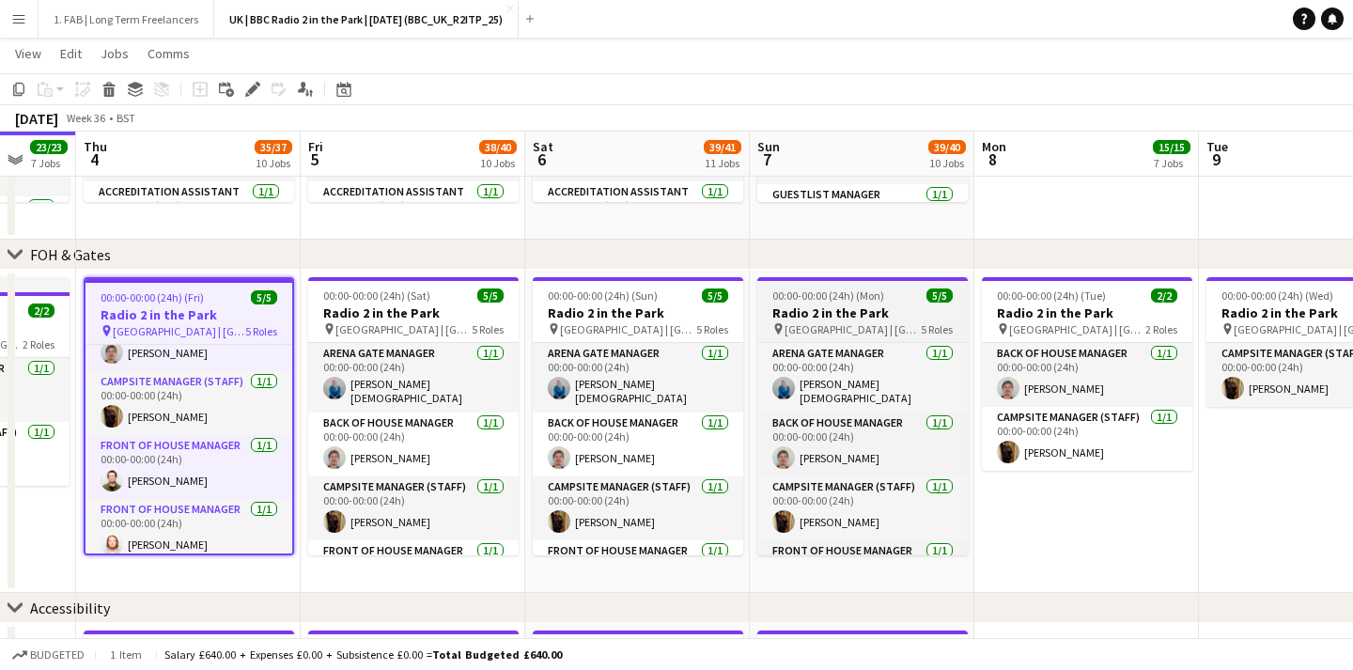
click at [863, 307] on h3 "Radio 2 in the Park" at bounding box center [862, 312] width 210 height 17
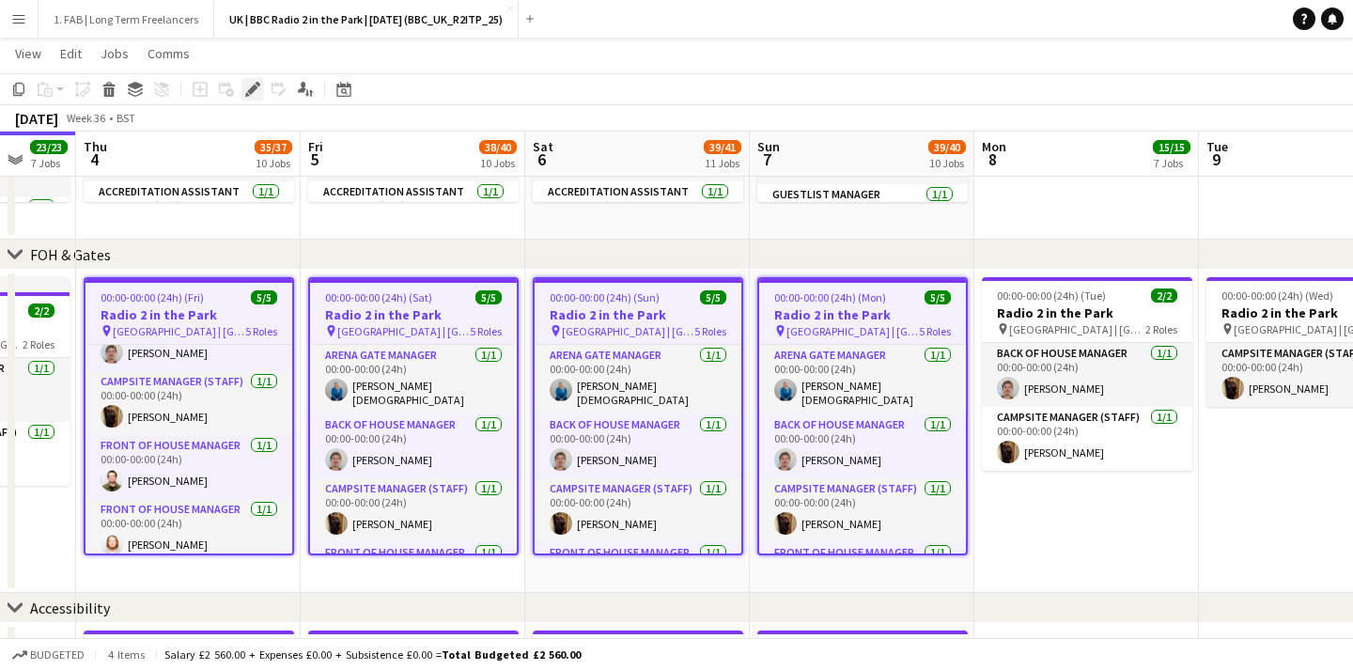
click at [253, 87] on icon at bounding box center [252, 90] width 10 height 10
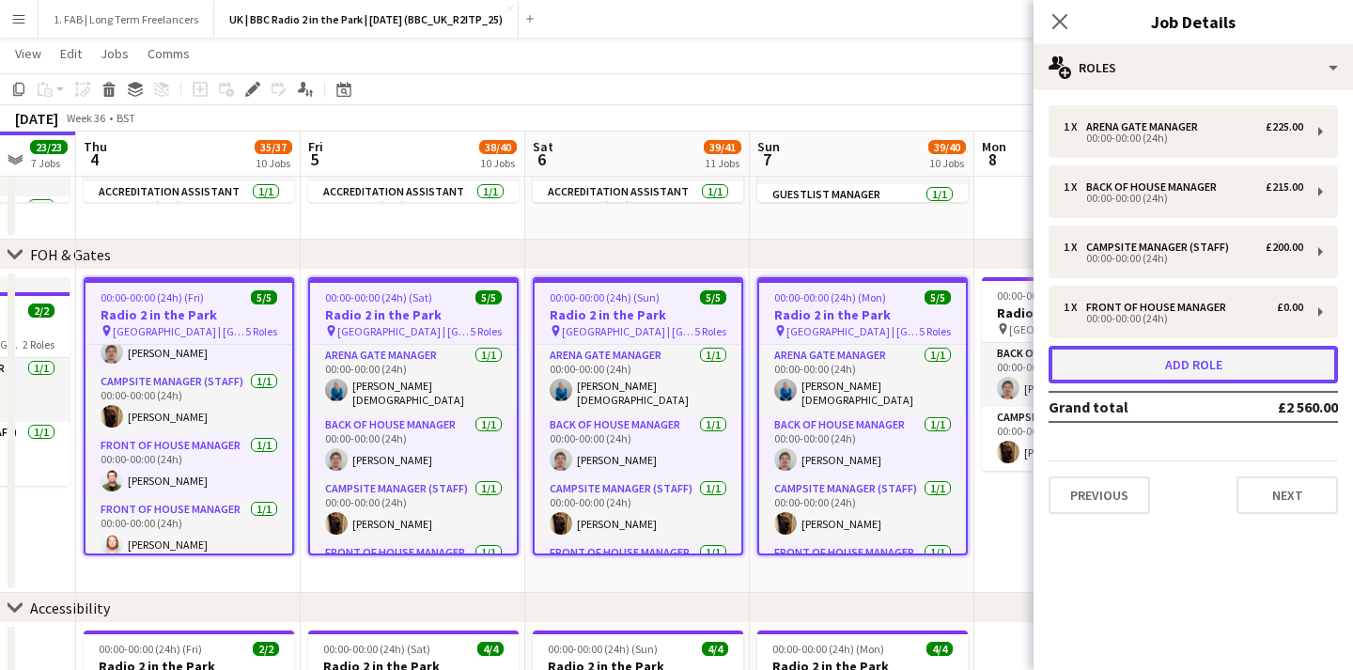
click at [1124, 371] on button "Add role" at bounding box center [1192, 365] width 289 height 38
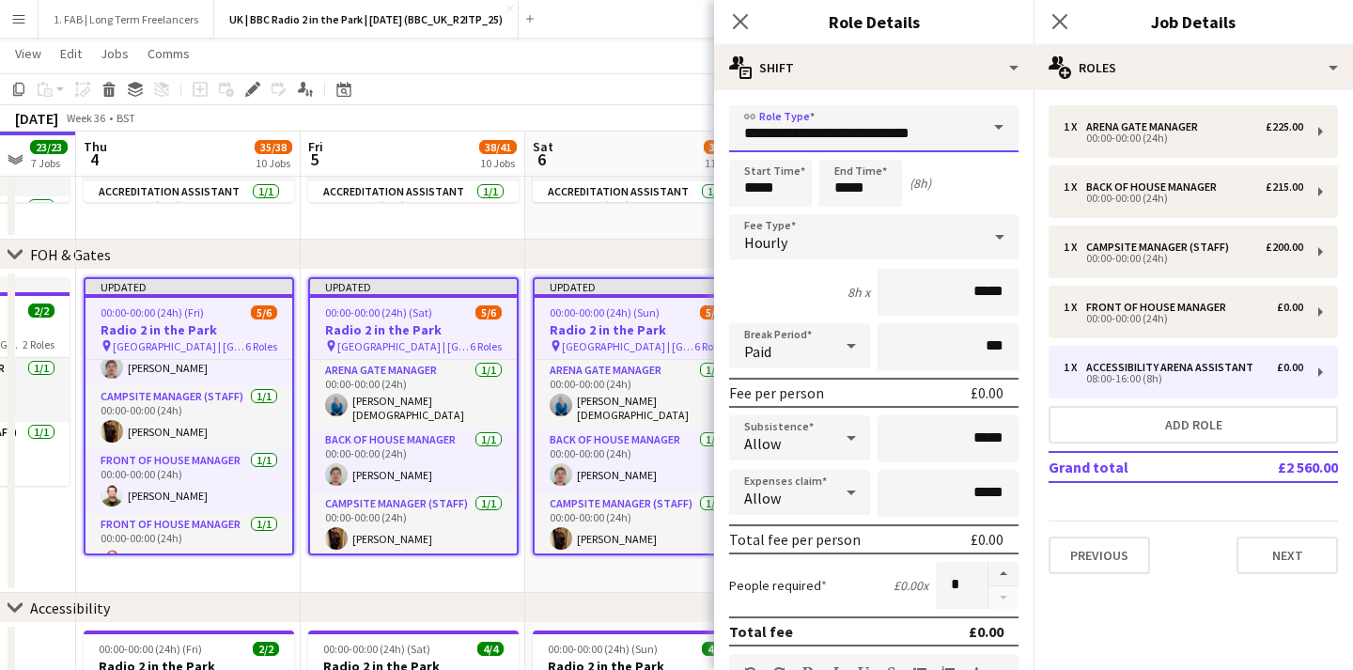
drag, startPoint x: 925, startPoint y: 142, endPoint x: 634, endPoint y: 66, distance: 301.0
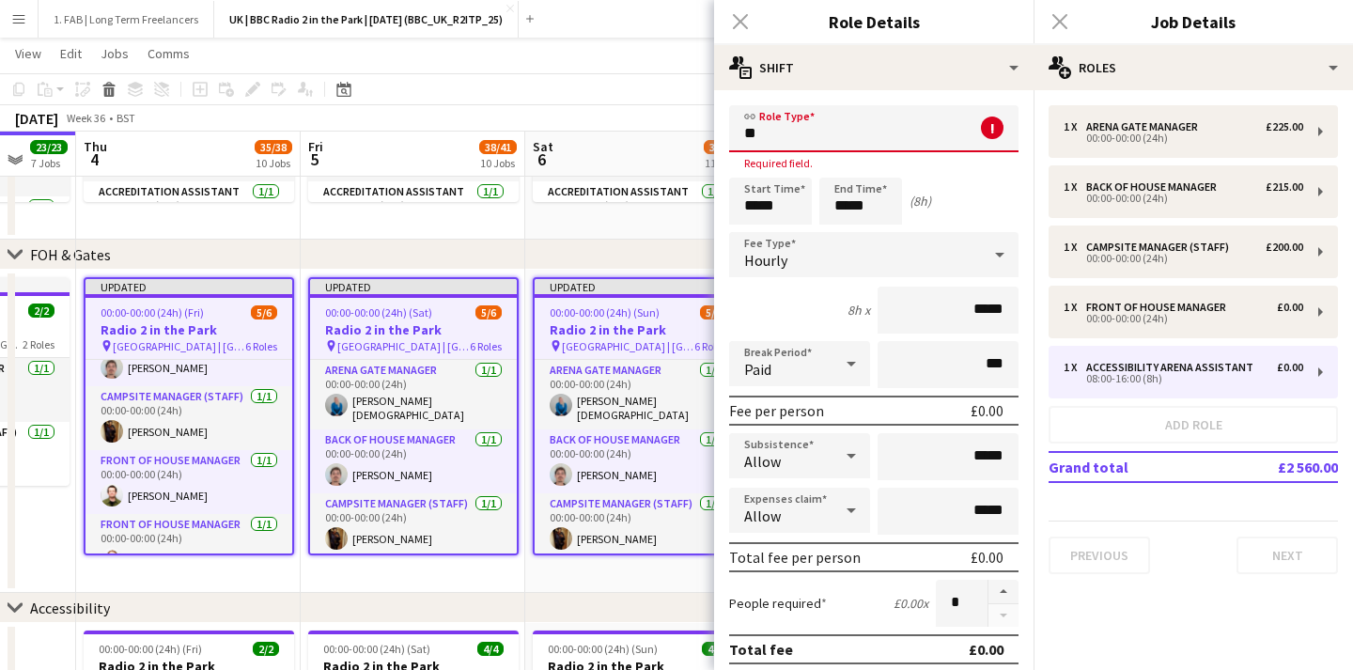
type input "*"
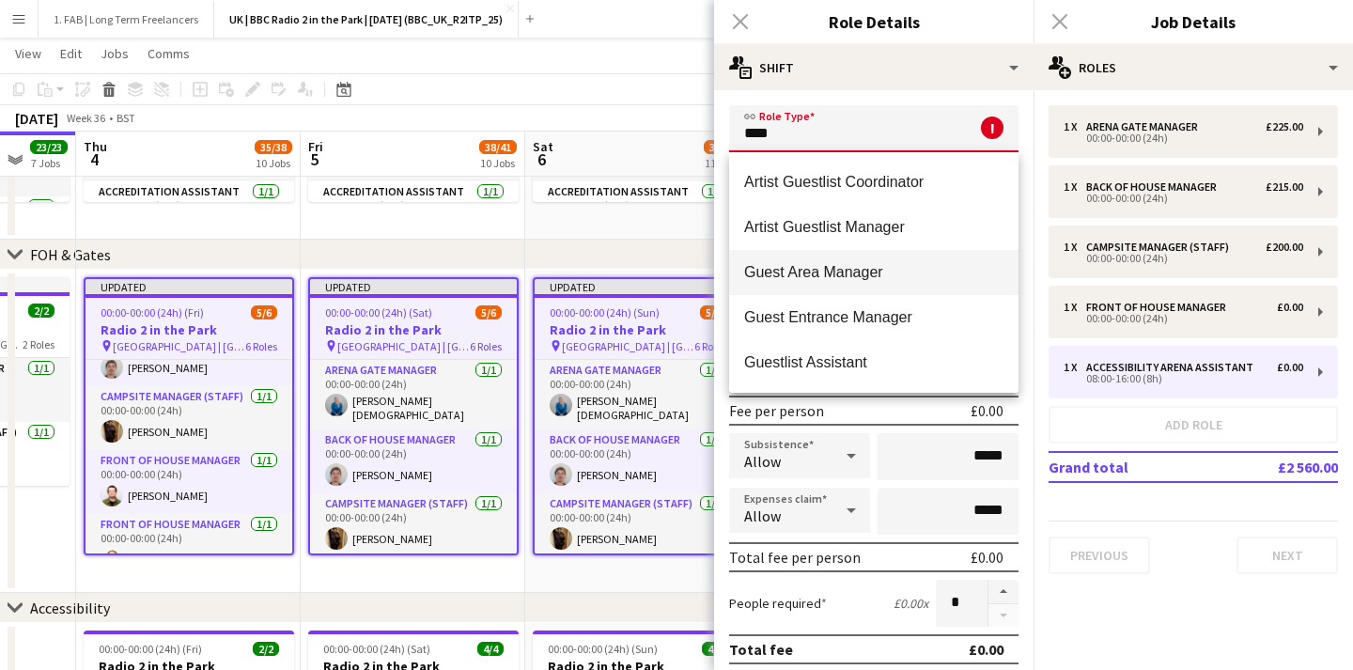
click at [885, 280] on span "Guest Area Manager" at bounding box center [873, 272] width 259 height 18
type input "**********"
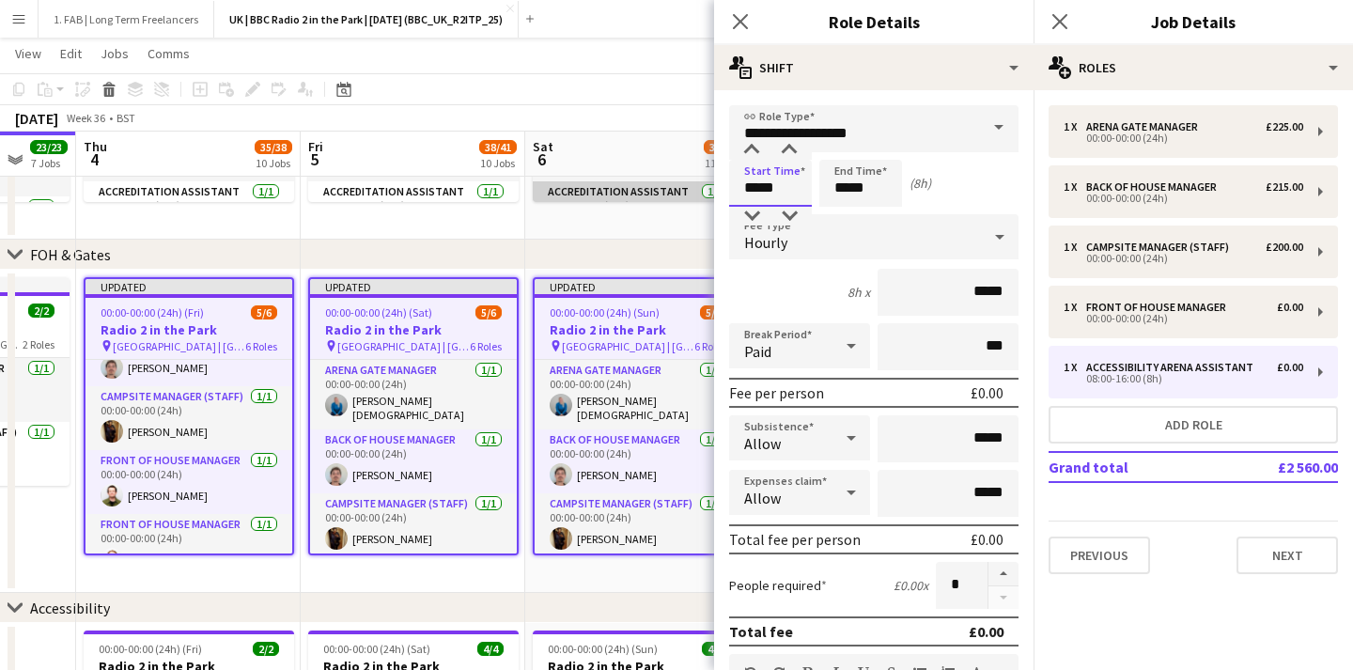
drag, startPoint x: 782, startPoint y: 180, endPoint x: 662, endPoint y: 198, distance: 120.6
type input "*****"
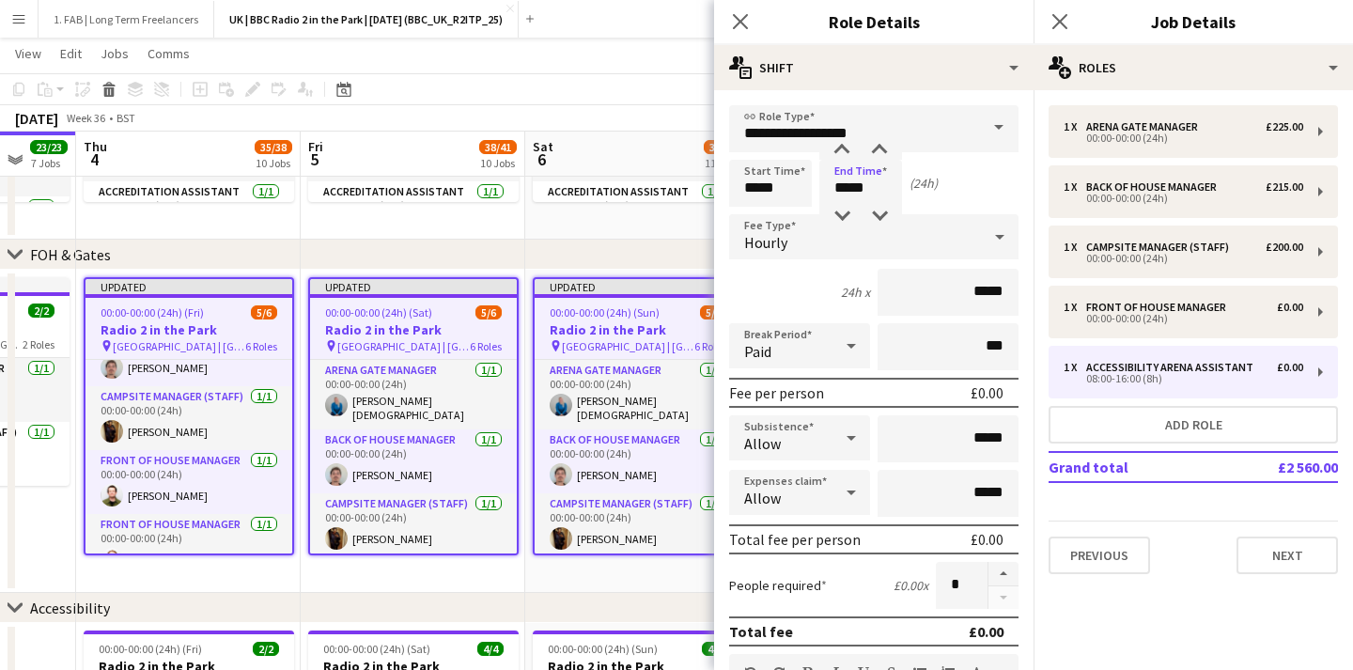
click at [753, 241] on span "Hourly" at bounding box center [765, 242] width 43 height 19
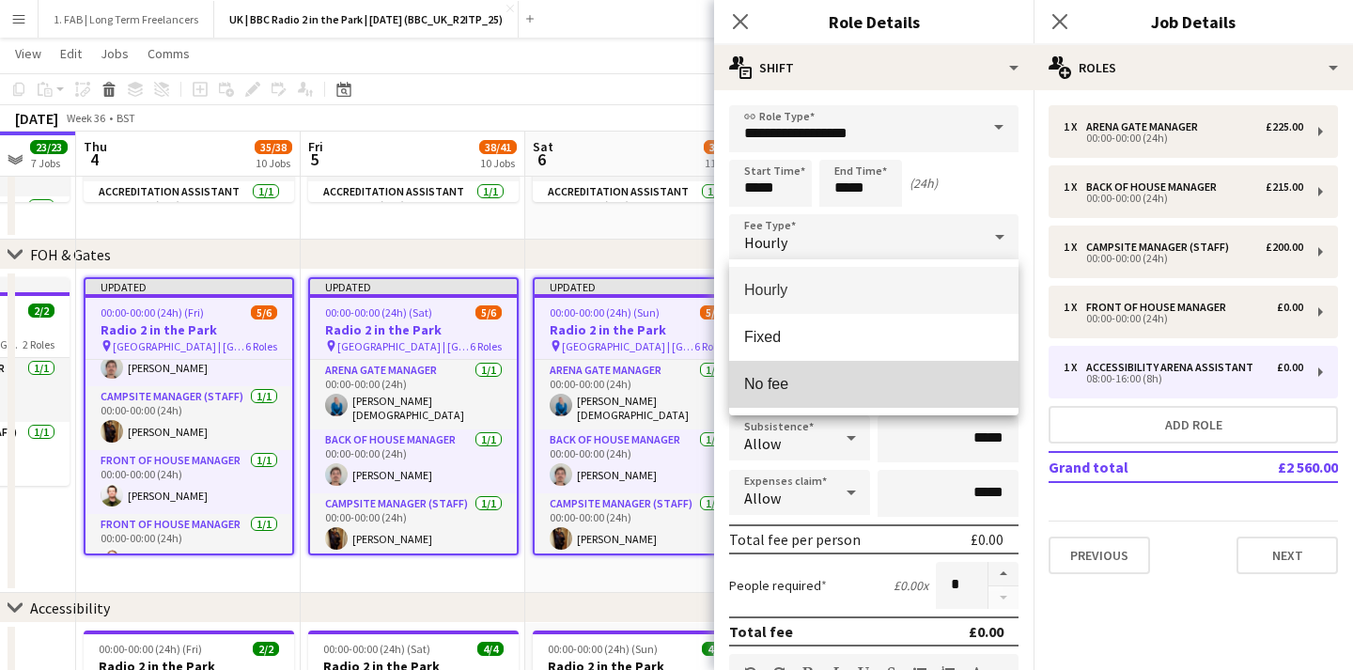
click at [818, 401] on mat-option "No fee" at bounding box center [873, 384] width 289 height 47
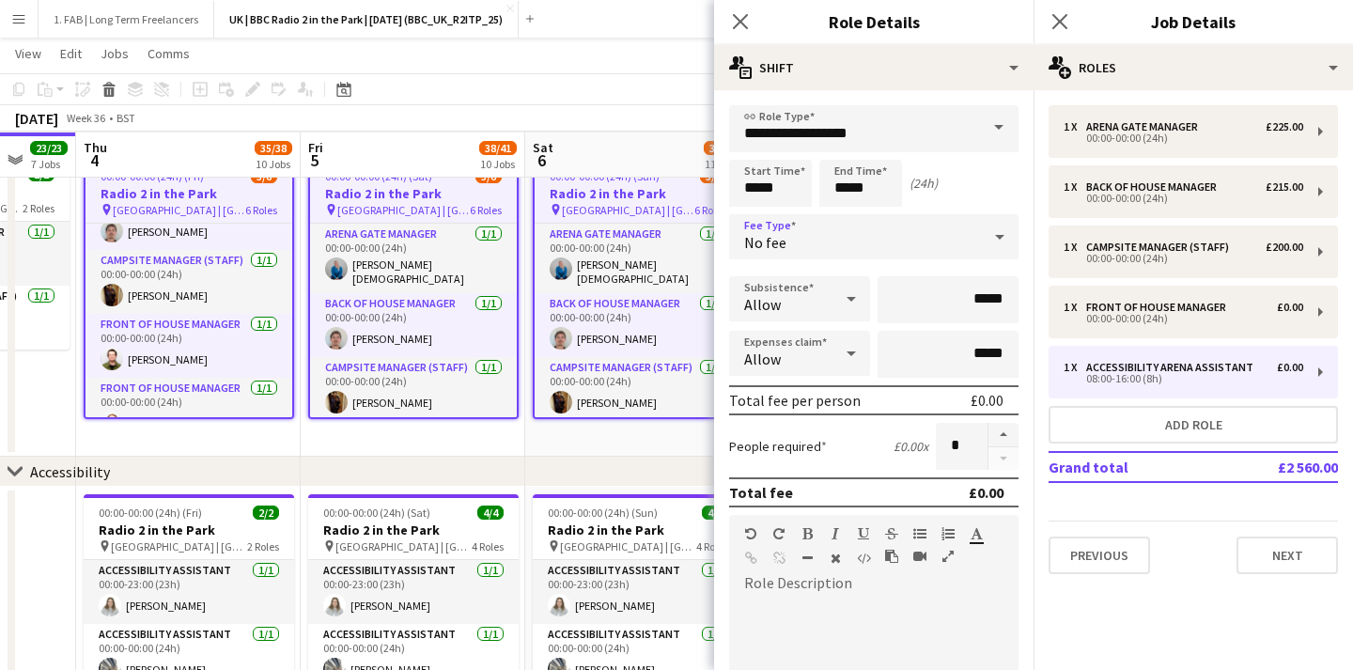
scroll to position [871, 0]
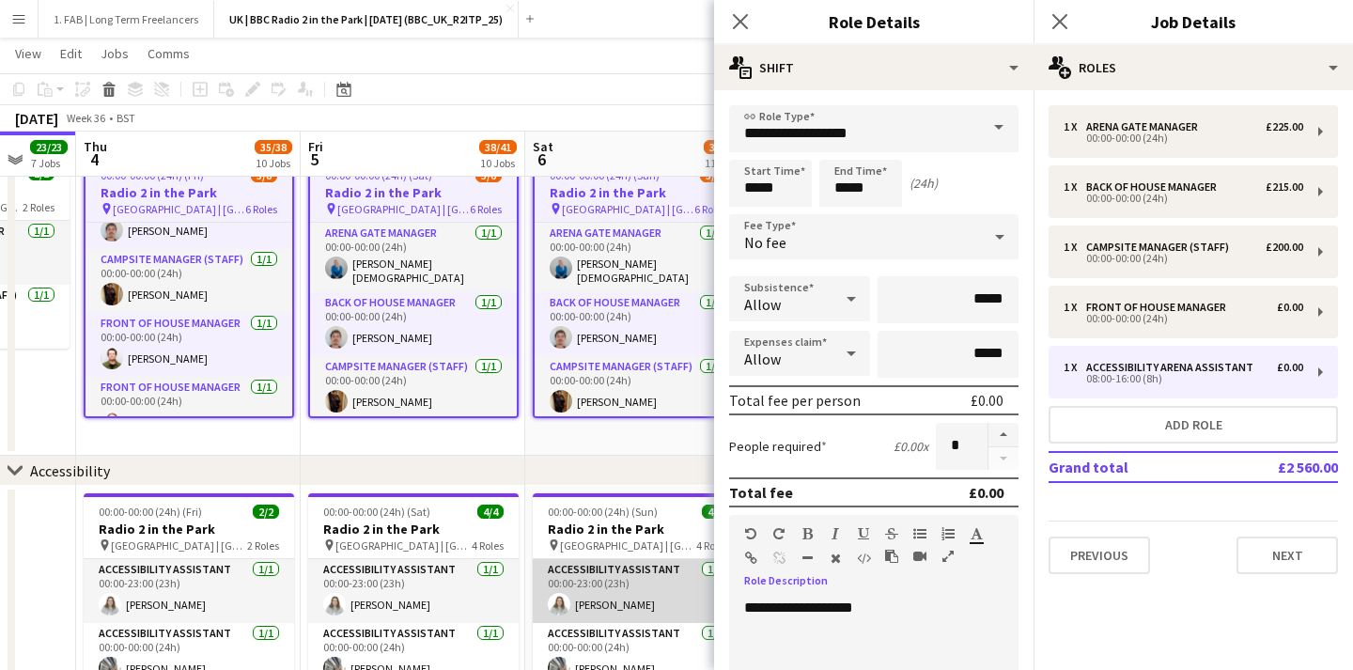
drag, startPoint x: 905, startPoint y: 613, endPoint x: 691, endPoint y: 570, distance: 217.4
click at [800, 529] on button "button" at bounding box center [806, 533] width 13 height 15
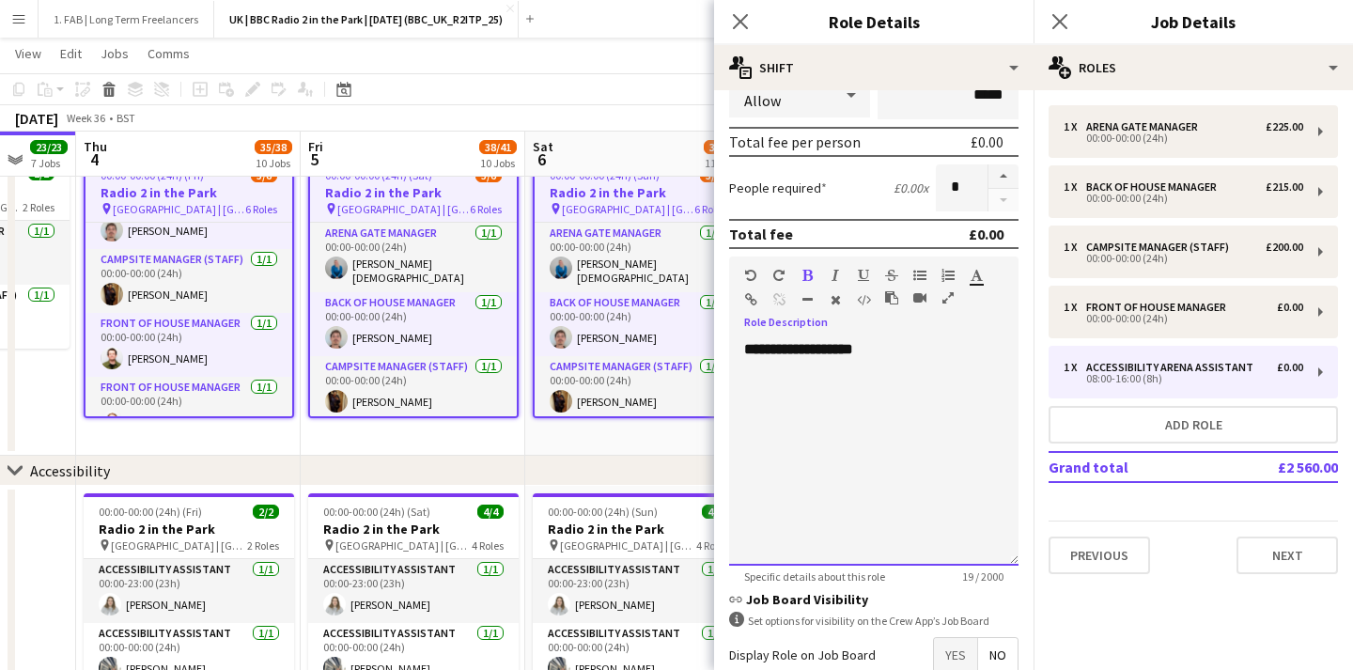
scroll to position [367, 0]
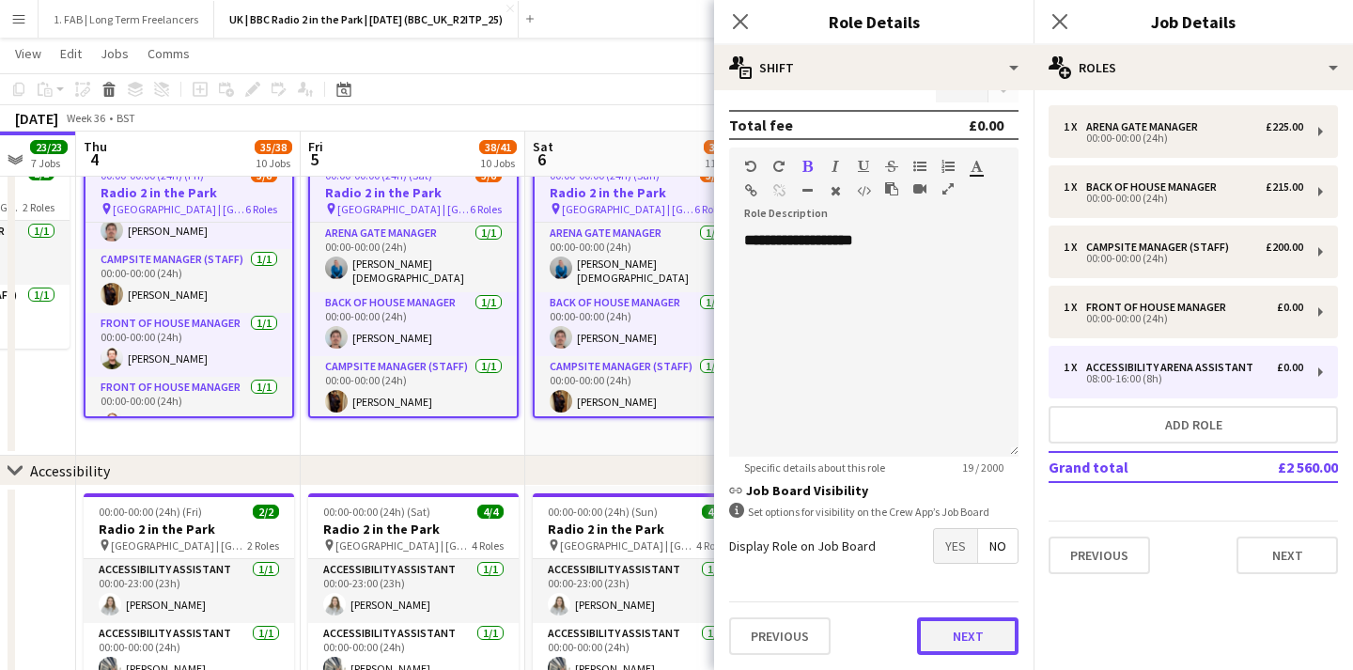
click at [973, 639] on button "Next" at bounding box center [967, 636] width 101 height 38
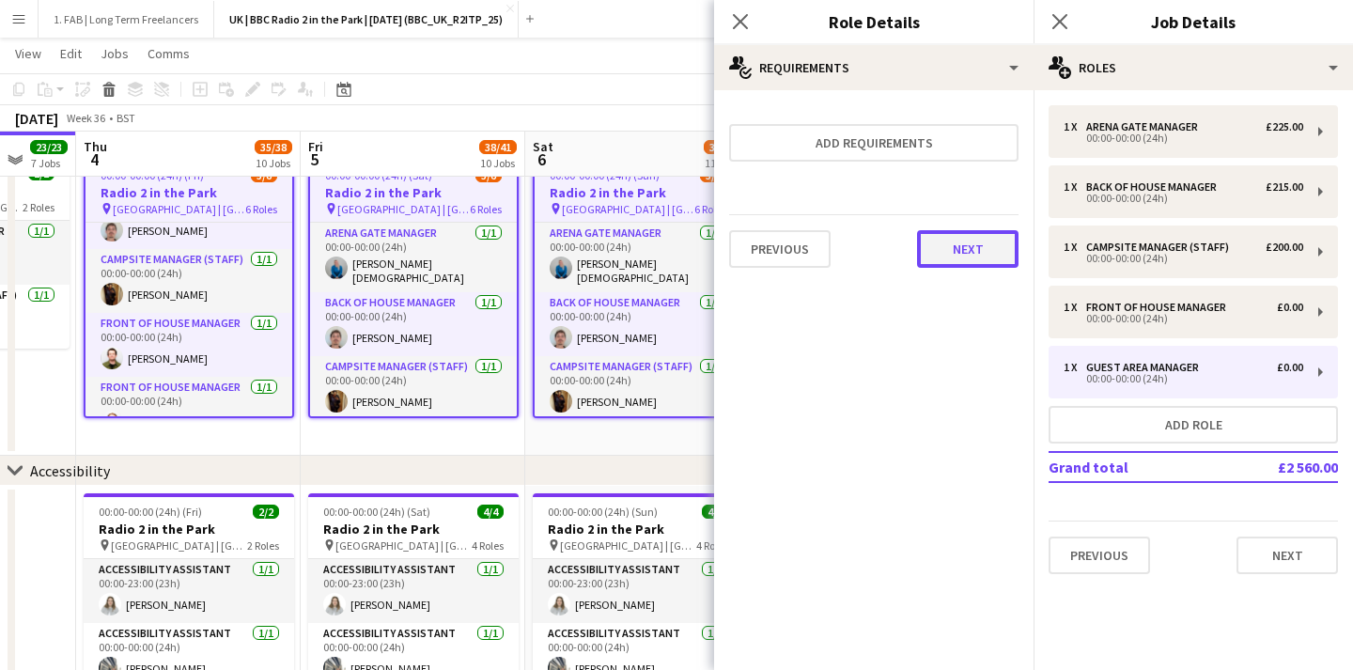
click at [961, 232] on button "Next" at bounding box center [967, 249] width 101 height 38
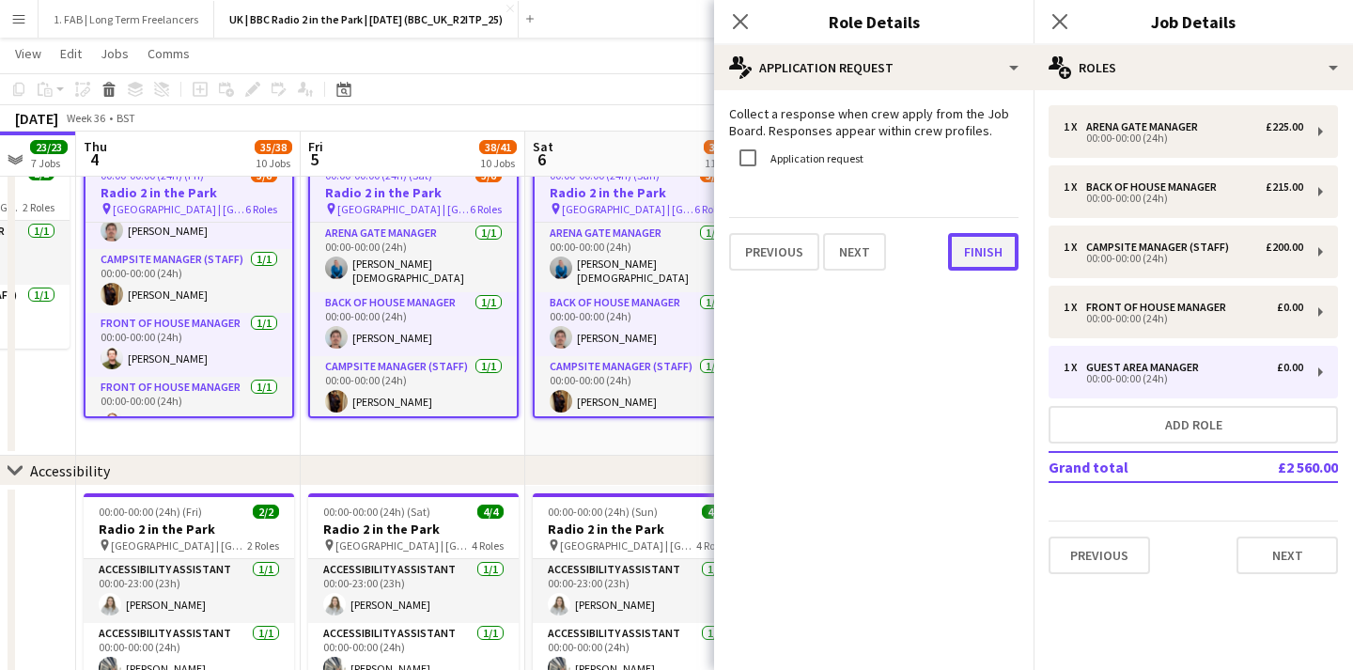
click at [968, 256] on button "Finish" at bounding box center [983, 252] width 70 height 38
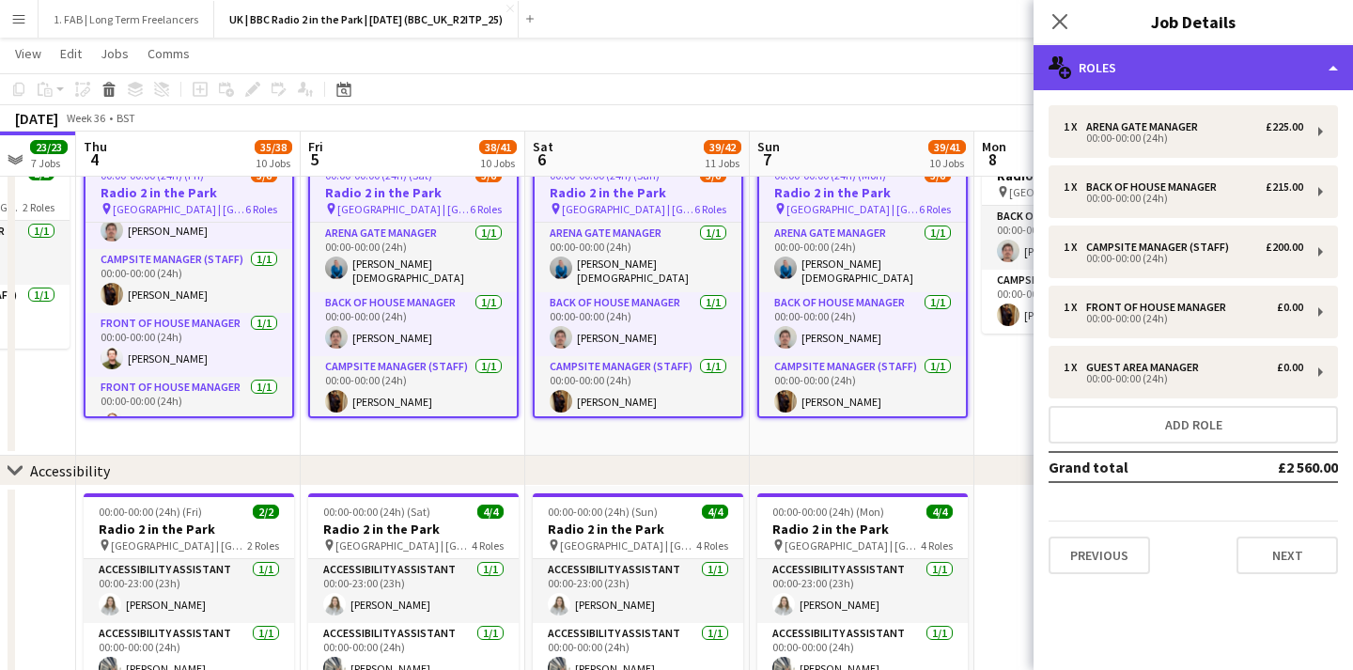
click at [1166, 69] on div "multiple-users-add Roles" at bounding box center [1192, 67] width 319 height 45
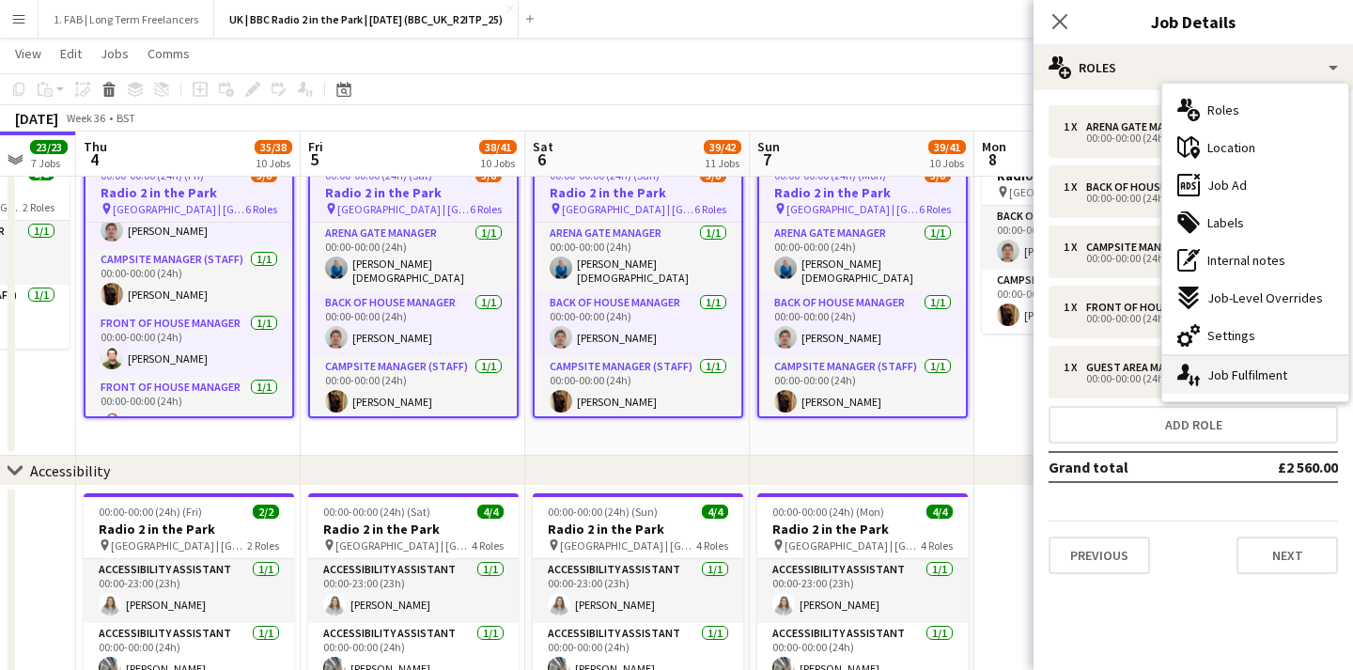
click at [1196, 376] on icon at bounding box center [1197, 381] width 6 height 10
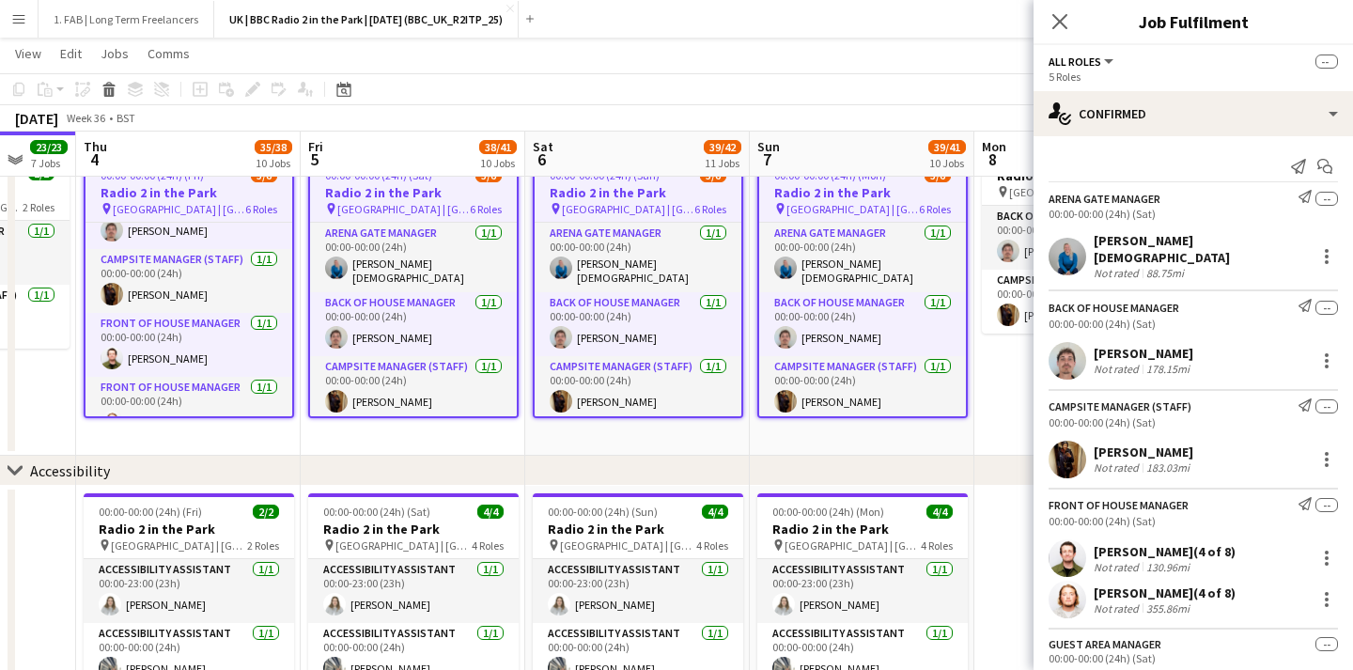
scroll to position [88, 0]
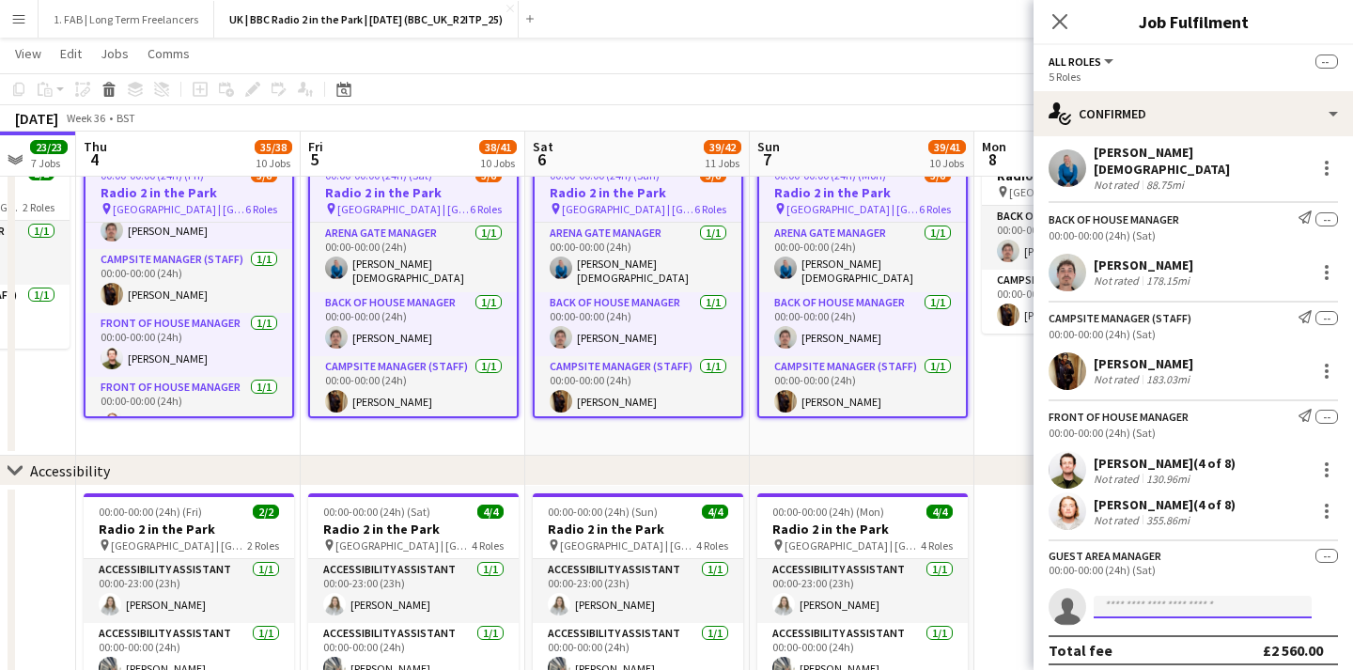
click at [1131, 600] on input at bounding box center [1203, 607] width 218 height 23
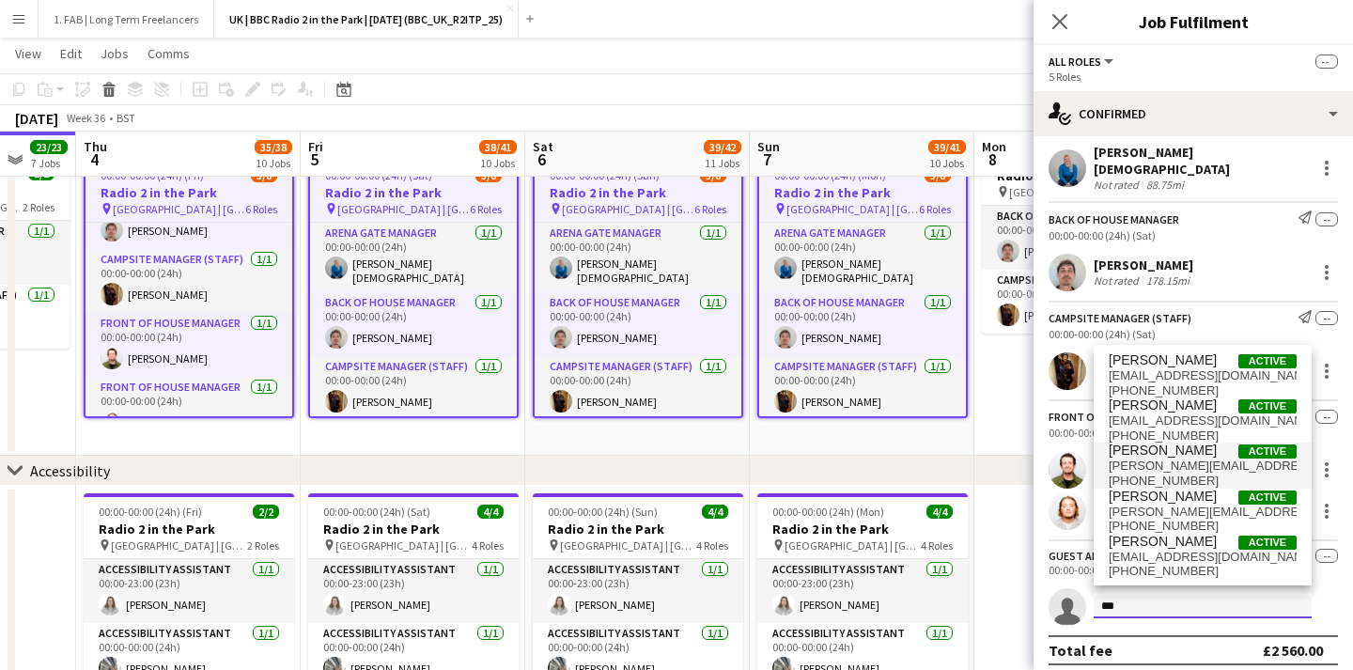
type input "***"
click at [1159, 462] on span "[PERSON_NAME][EMAIL_ADDRESS][PERSON_NAME][DOMAIN_NAME]" at bounding box center [1203, 465] width 188 height 15
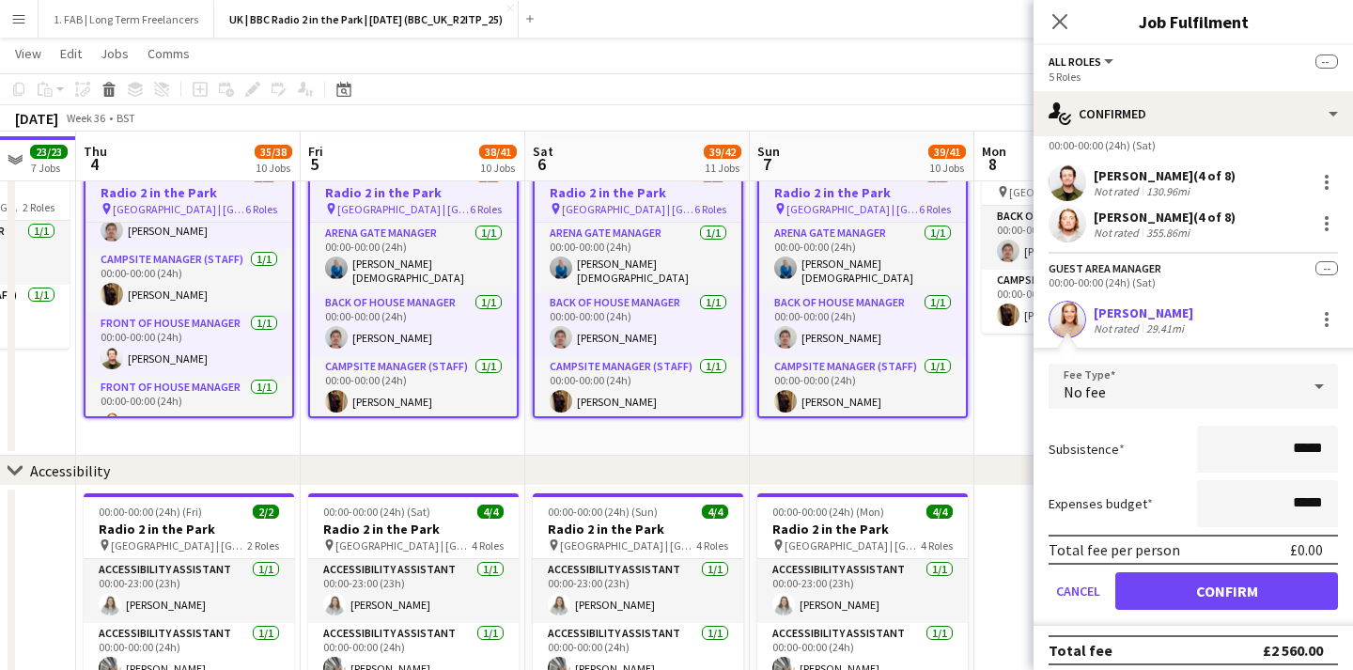
scroll to position [911, 0]
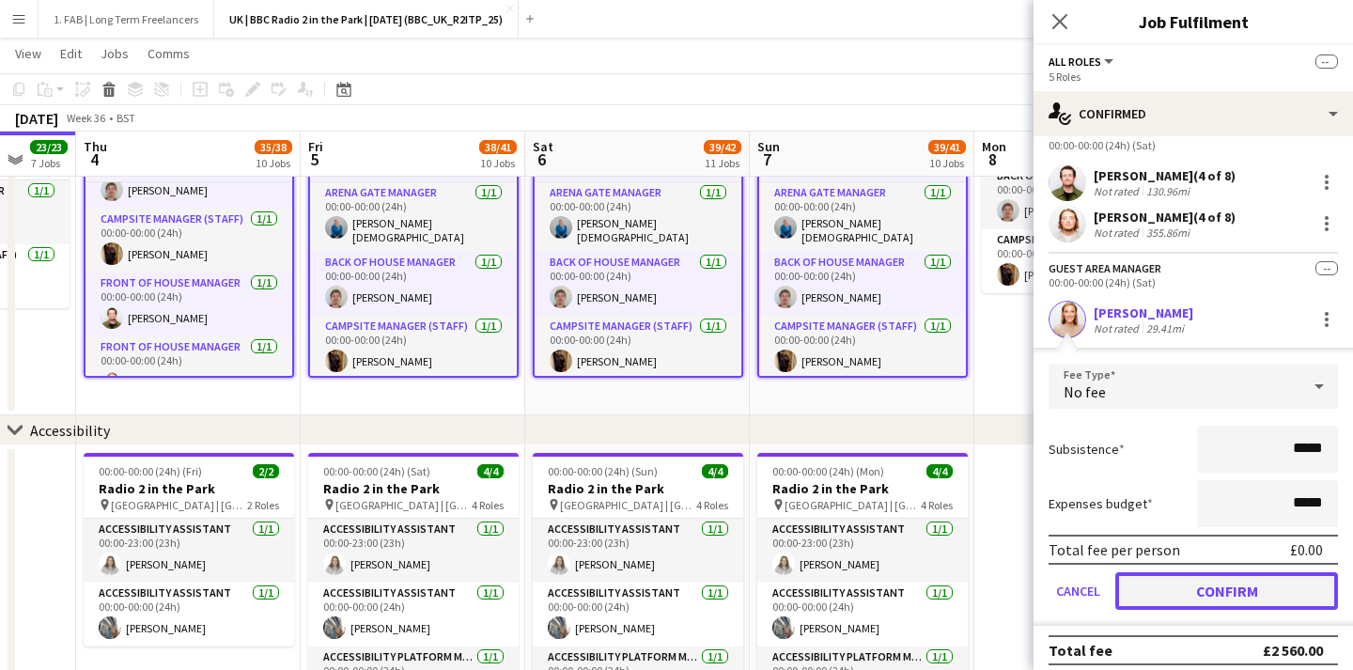
click at [1196, 577] on button "Confirm" at bounding box center [1226, 591] width 223 height 38
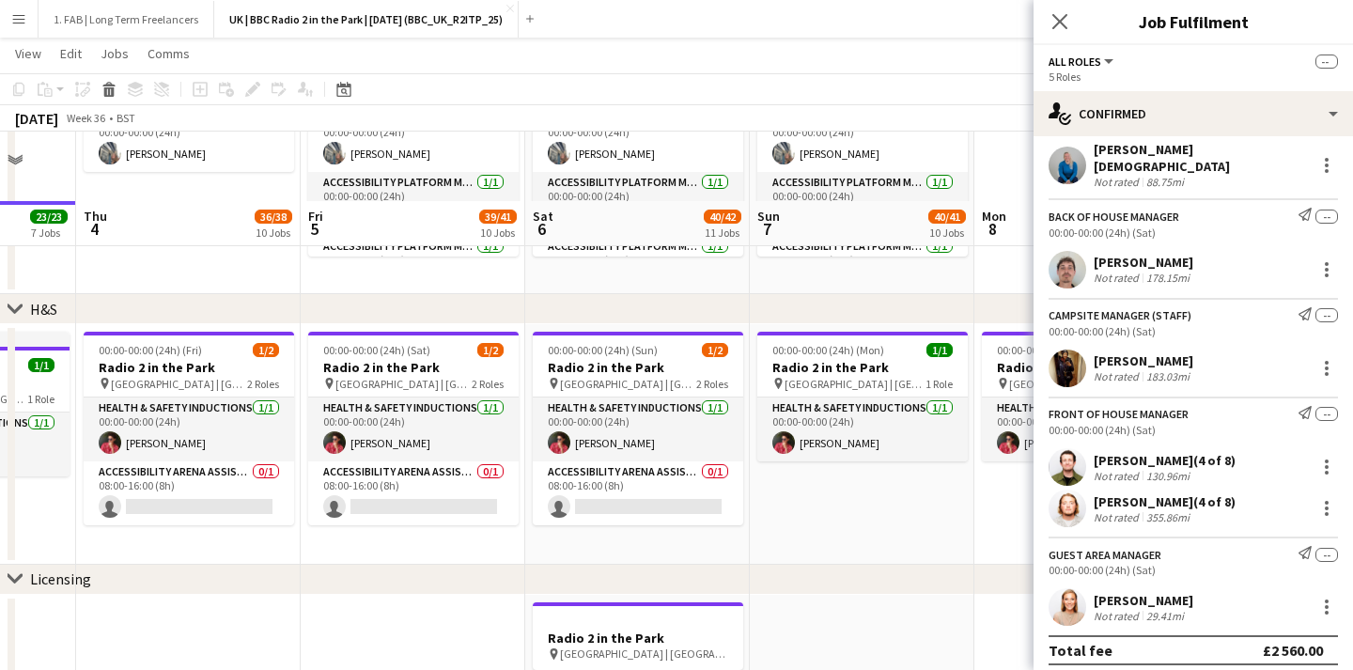
scroll to position [1486, 0]
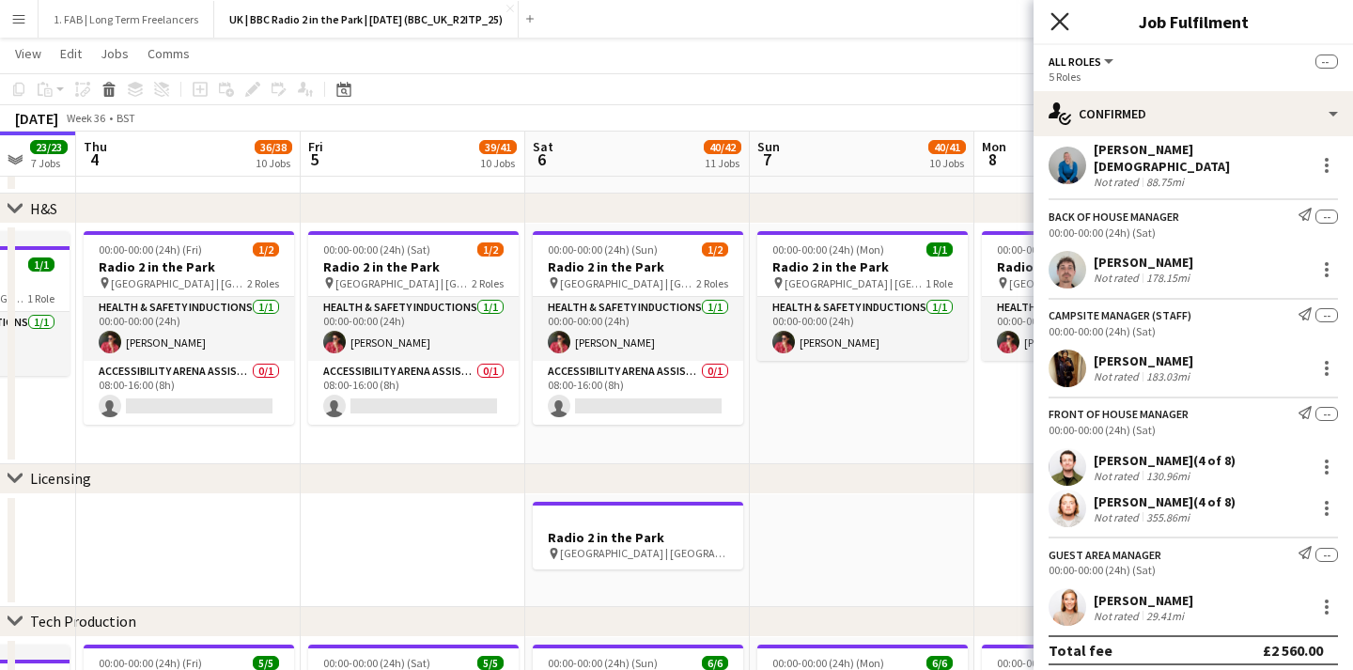
click at [1057, 21] on icon at bounding box center [1059, 21] width 18 height 18
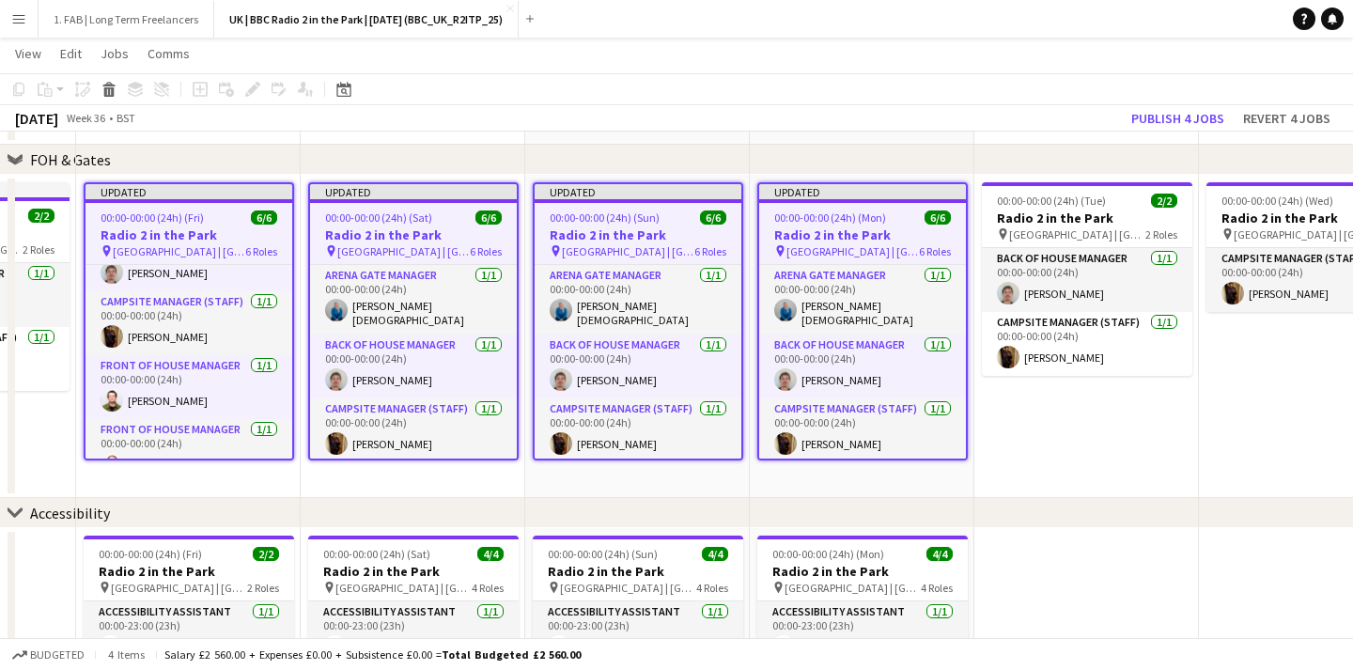
scroll to position [718, 0]
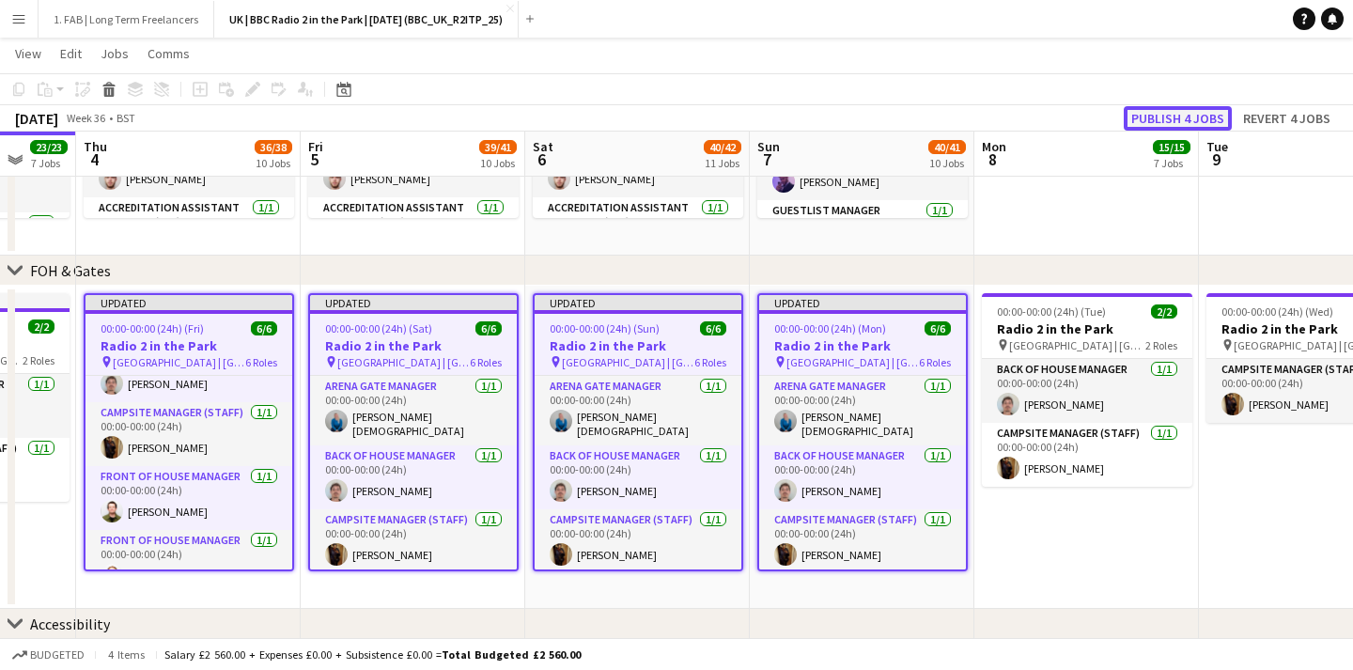
click at [1182, 121] on button "Publish 4 jobs" at bounding box center [1178, 118] width 108 height 24
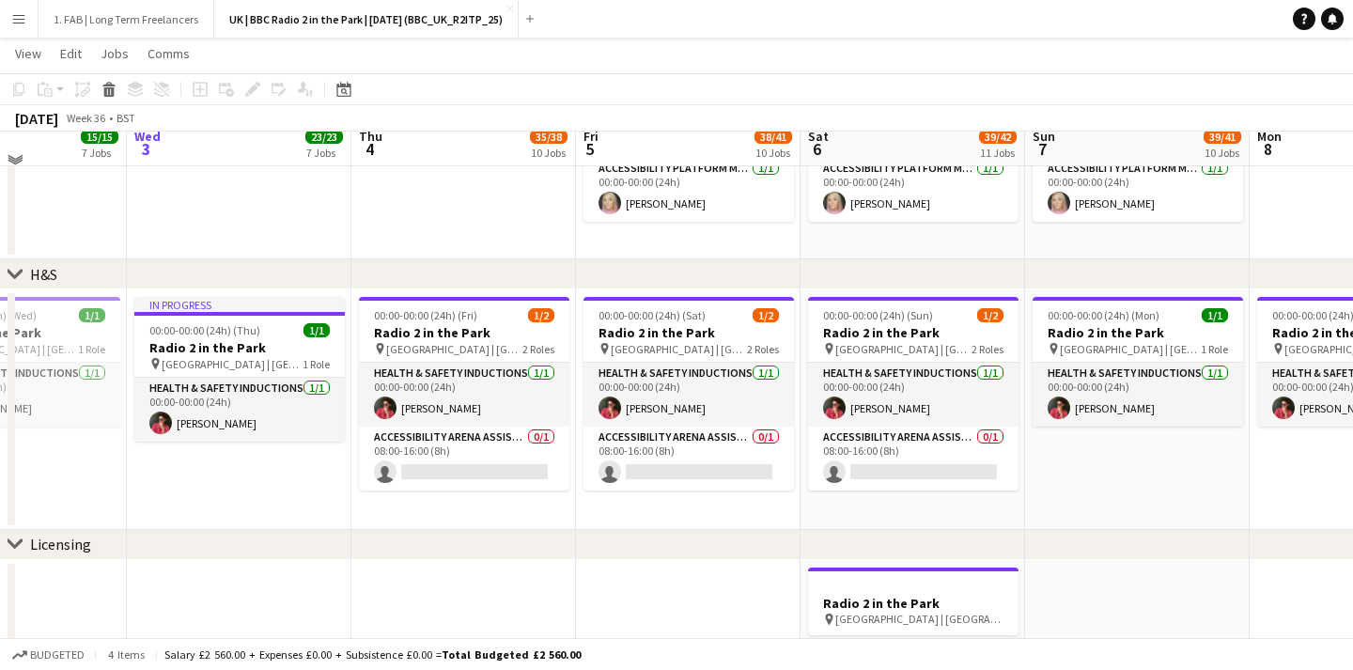
scroll to position [1409, 0]
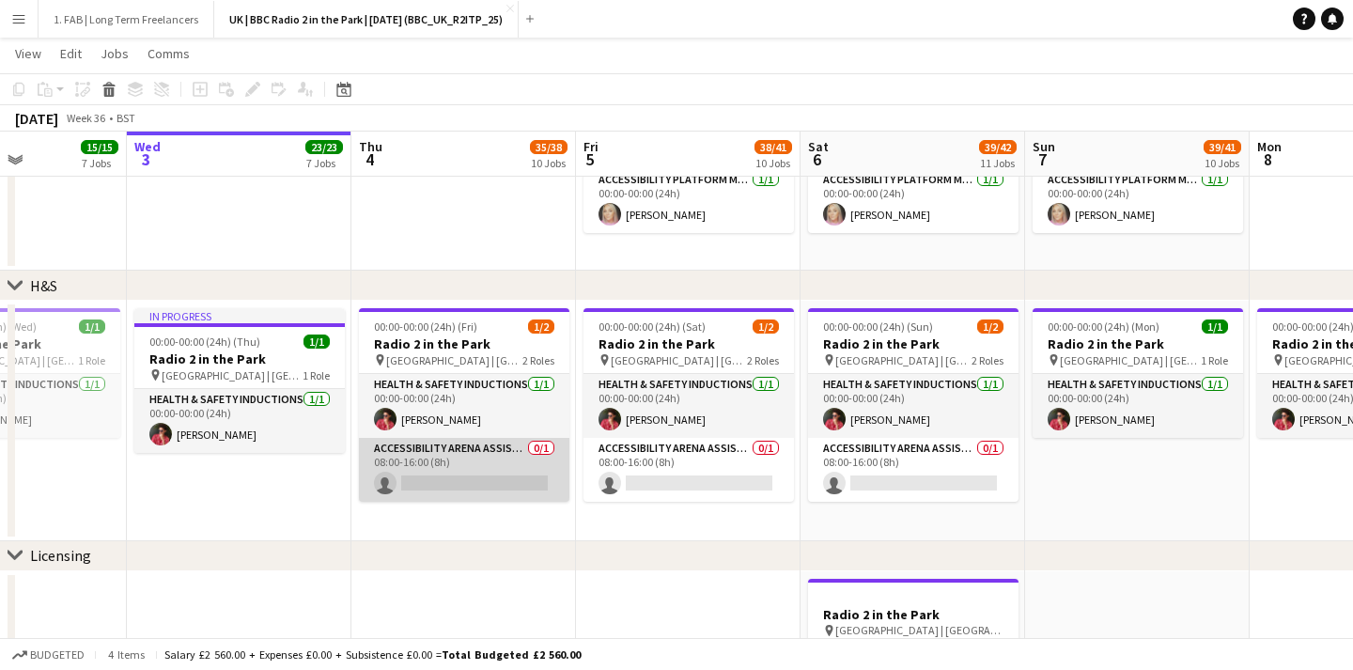
click at [497, 465] on app-card-role "Accessibility Arena Assistant 0/1 08:00-16:00 (8h) single-neutral-actions" at bounding box center [464, 470] width 210 height 64
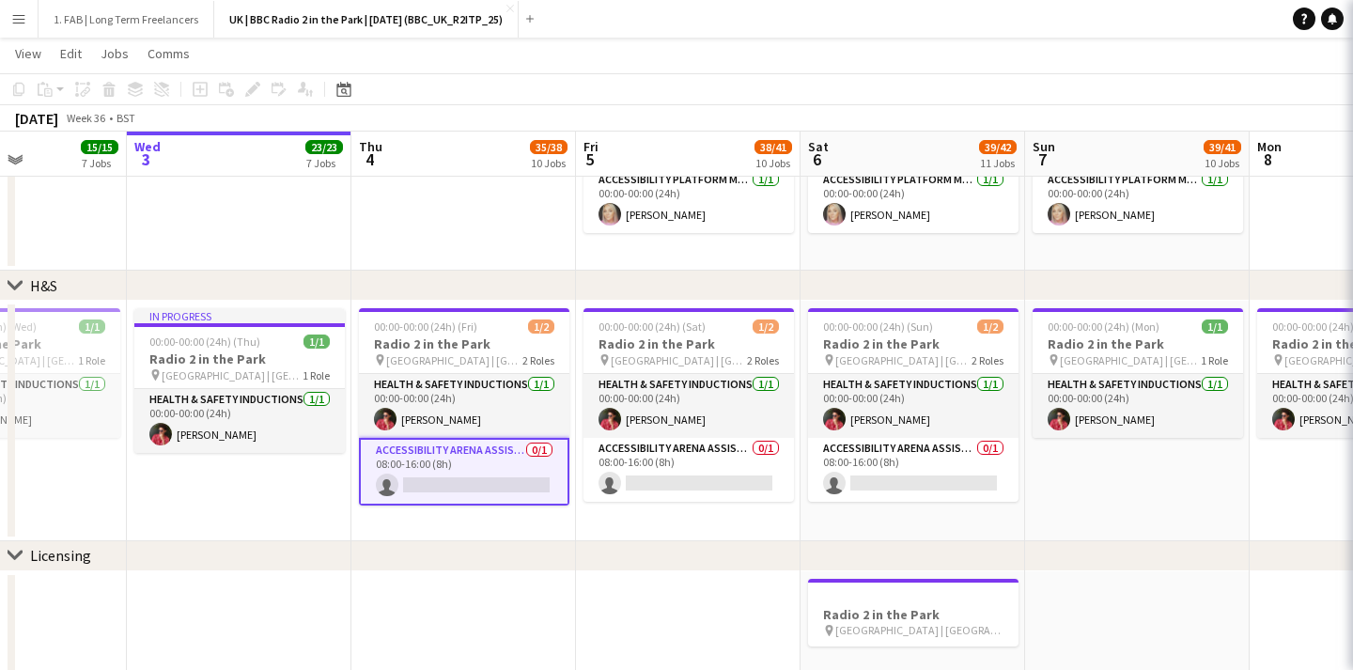
scroll to position [171, 0]
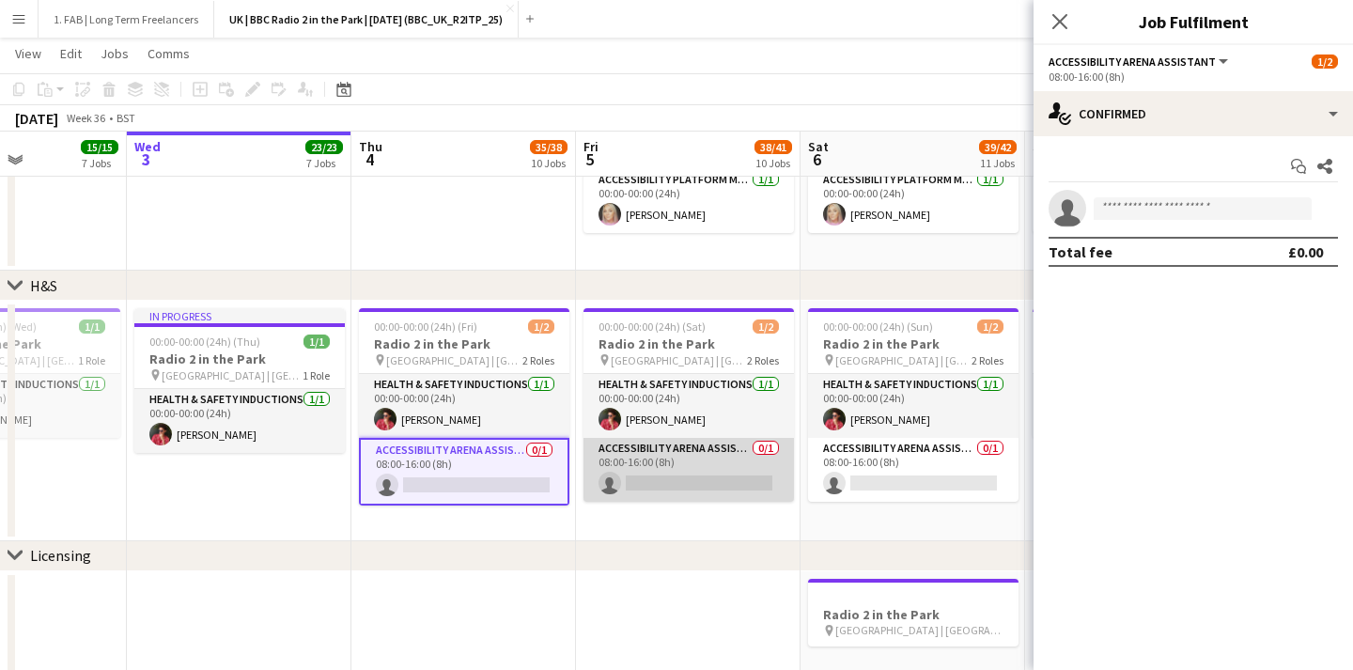
click at [660, 458] on app-card-role "Accessibility Arena Assistant 0/1 08:00-16:00 (8h) single-neutral-actions" at bounding box center [688, 470] width 210 height 64
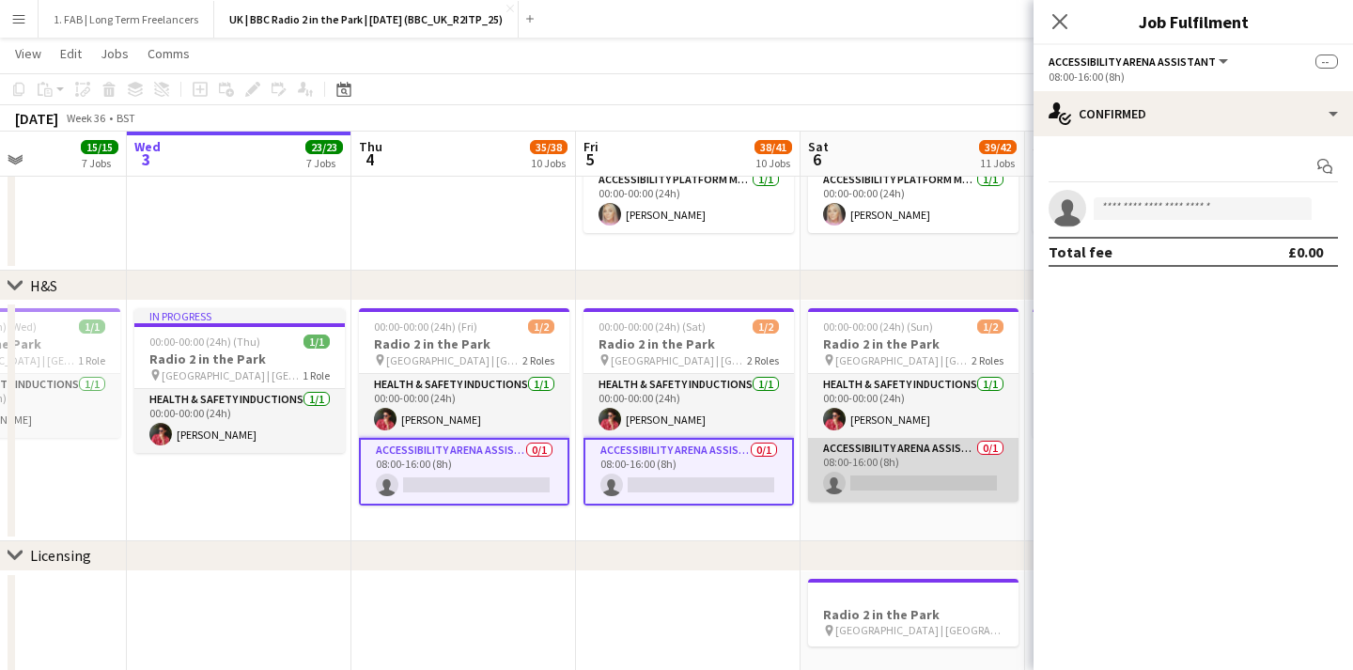
click at [913, 474] on app-card-role "Accessibility Arena Assistant 0/1 08:00-16:00 (8h) single-neutral-actions" at bounding box center [913, 470] width 210 height 64
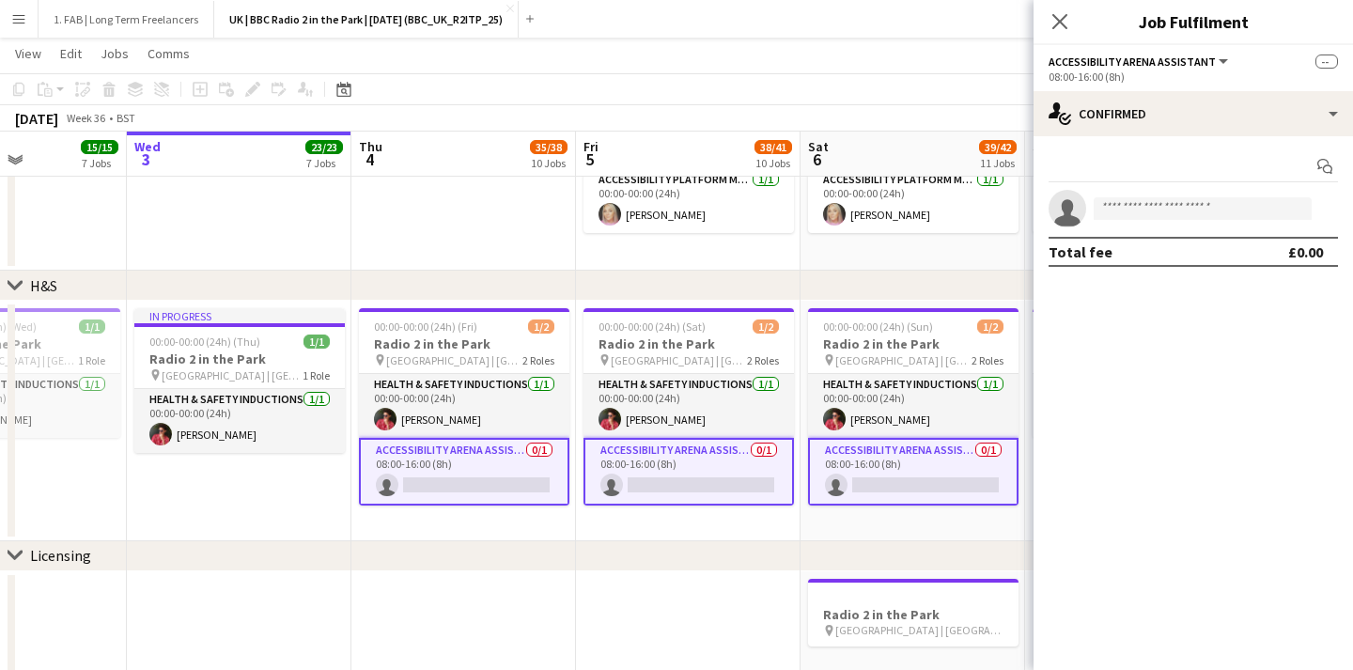
click at [1116, 66] on span "Accessibility Arena Assistant" at bounding box center [1131, 61] width 167 height 14
click at [1141, 124] on li "Accessibility Arena Assistant" at bounding box center [1145, 125] width 163 height 17
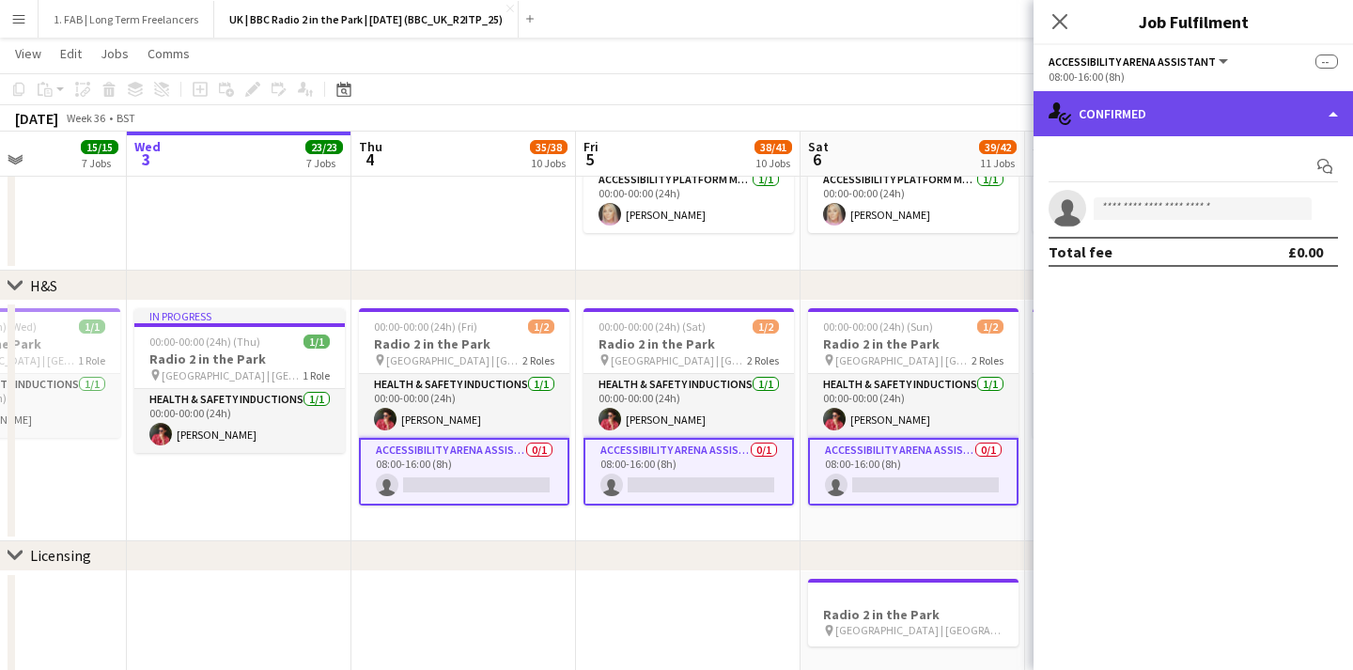
click at [1227, 108] on div "single-neutral-actions-check-2 Confirmed" at bounding box center [1192, 113] width 319 height 45
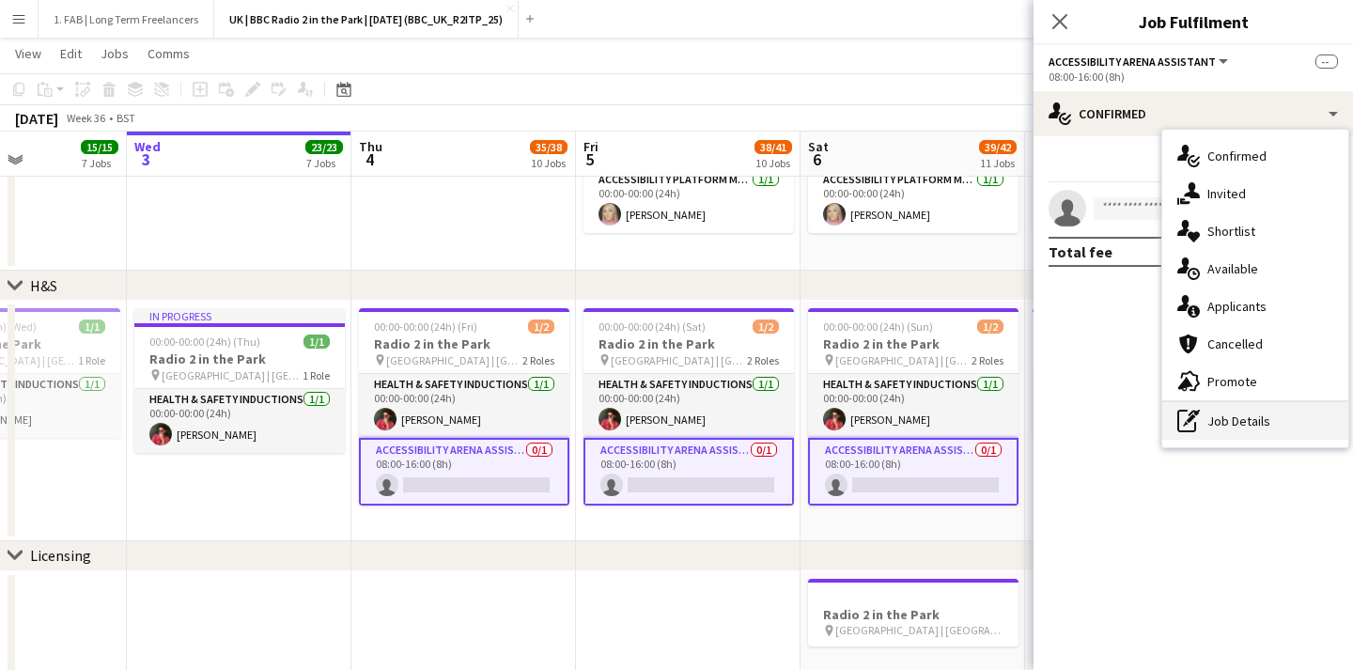
click at [1221, 428] on div "pen-write Job Details" at bounding box center [1255, 421] width 186 height 38
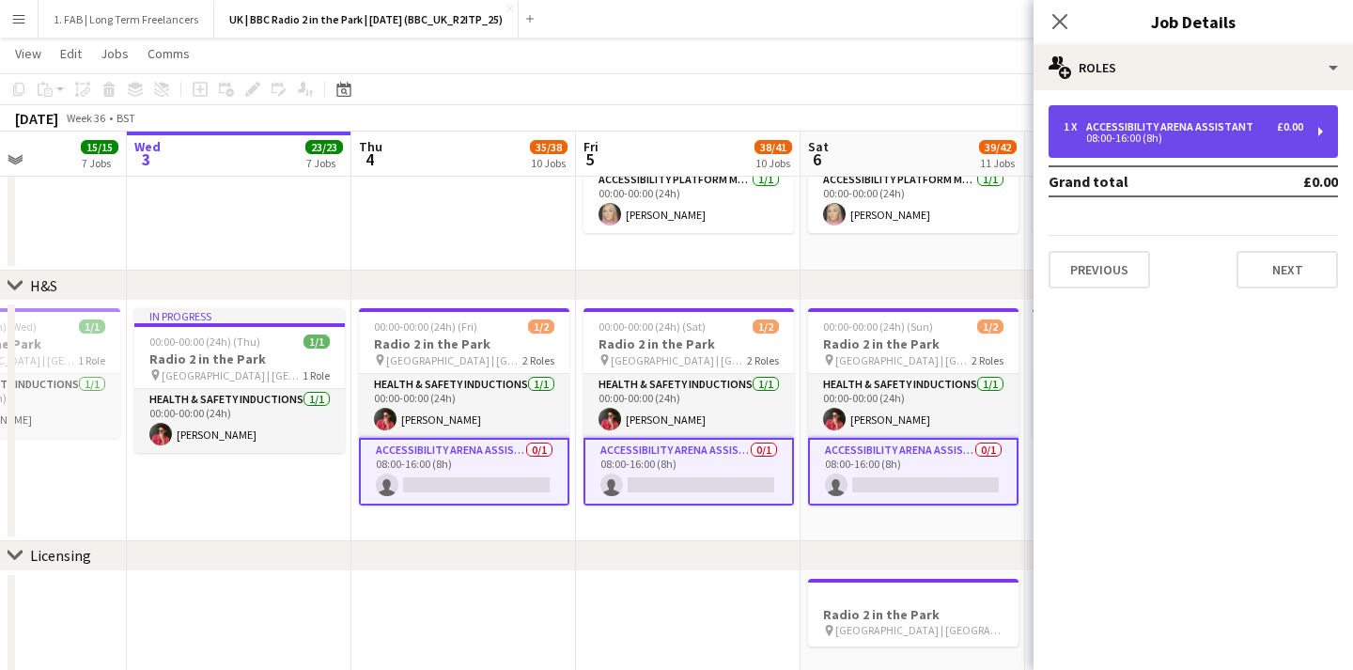
click at [1115, 133] on div "08:00-16:00 (8h)" at bounding box center [1183, 137] width 240 height 9
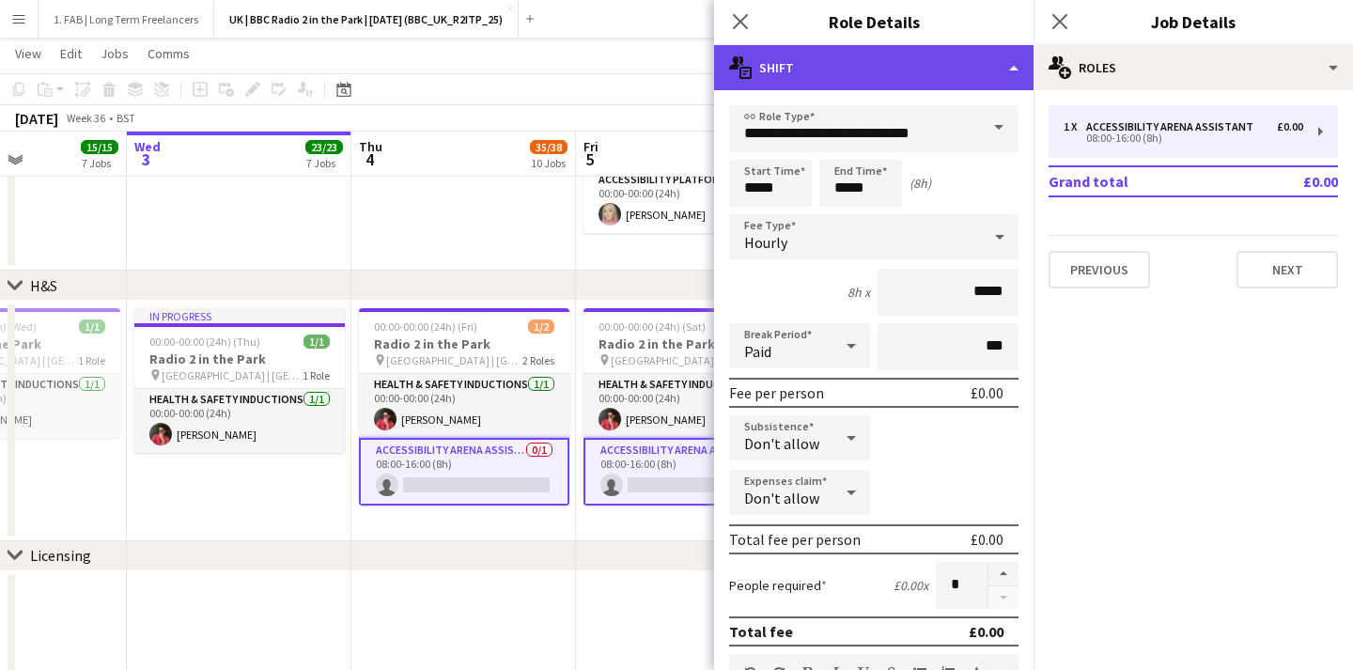
click at [869, 54] on div "multiple-actions-text Shift" at bounding box center [873, 67] width 319 height 45
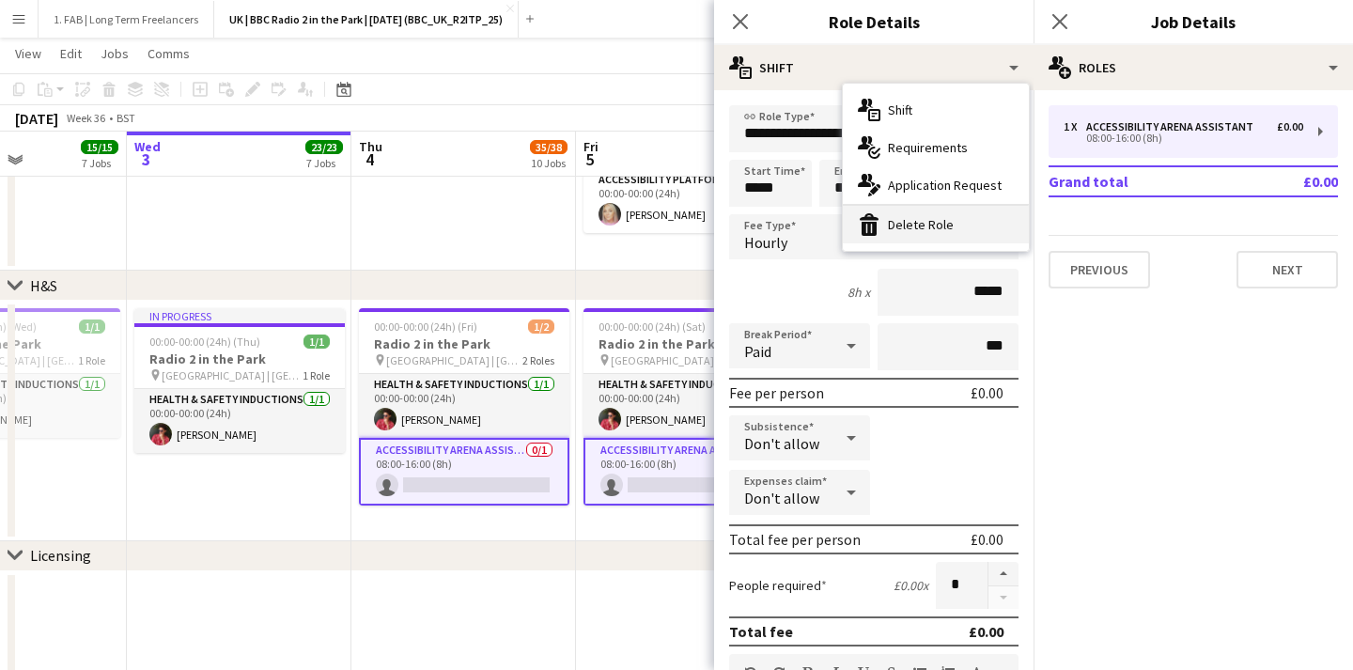
click at [929, 219] on div "bin-2 Delete Role" at bounding box center [936, 225] width 186 height 38
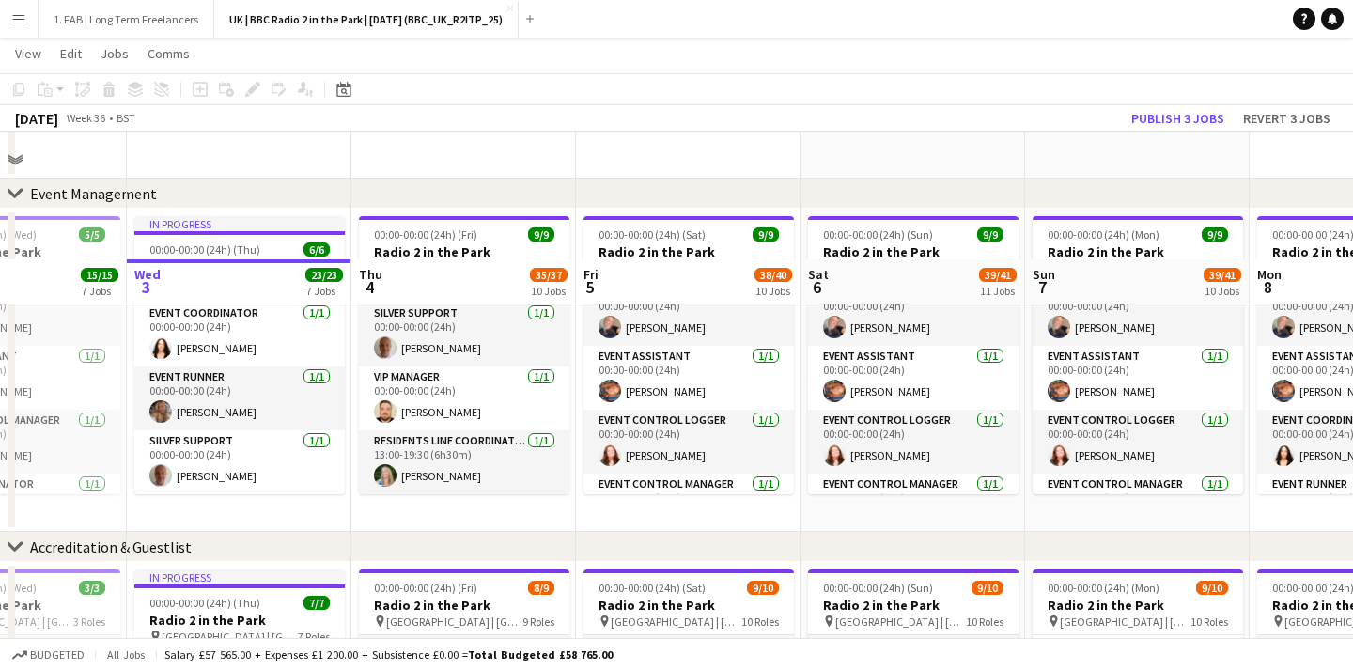
scroll to position [0, 0]
